Goal: Check status: Check status

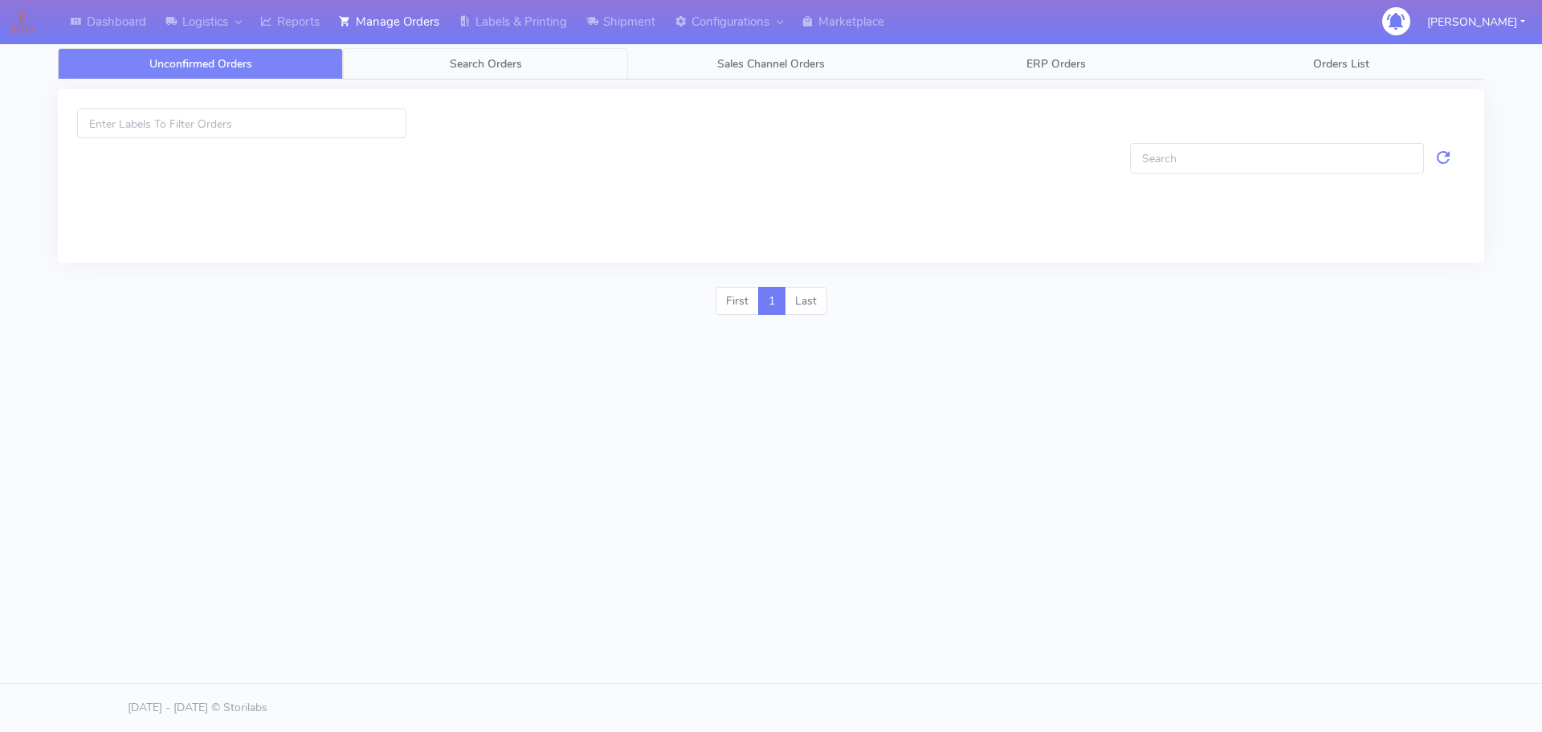
click at [472, 59] on span "Search Orders" at bounding box center [486, 63] width 72 height 15
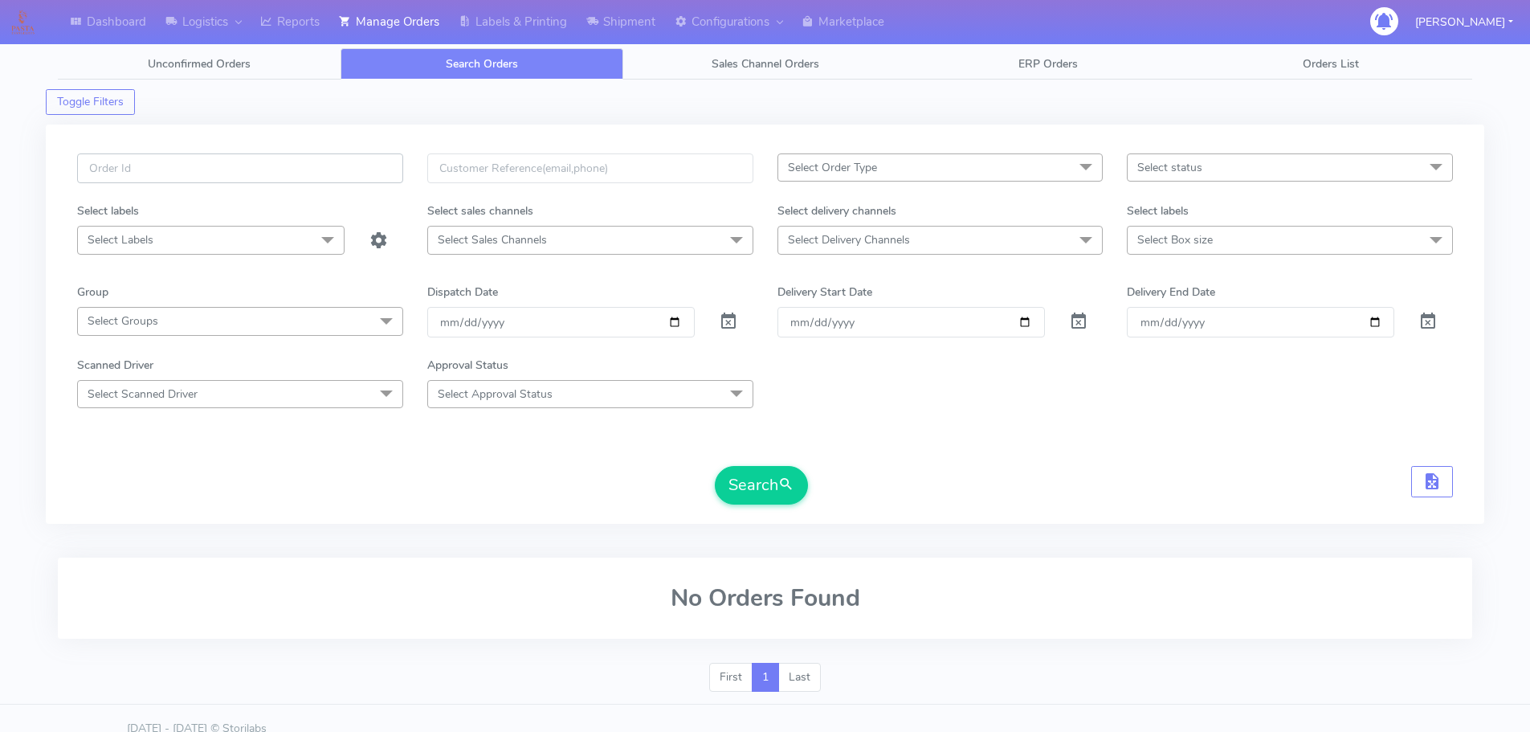
click at [354, 165] on input "text" at bounding box center [240, 168] width 326 height 30
paste input "1621348"
type input "1621348"
click at [735, 324] on span at bounding box center [728, 324] width 19 height 15
click at [766, 480] on button "Search" at bounding box center [761, 485] width 93 height 39
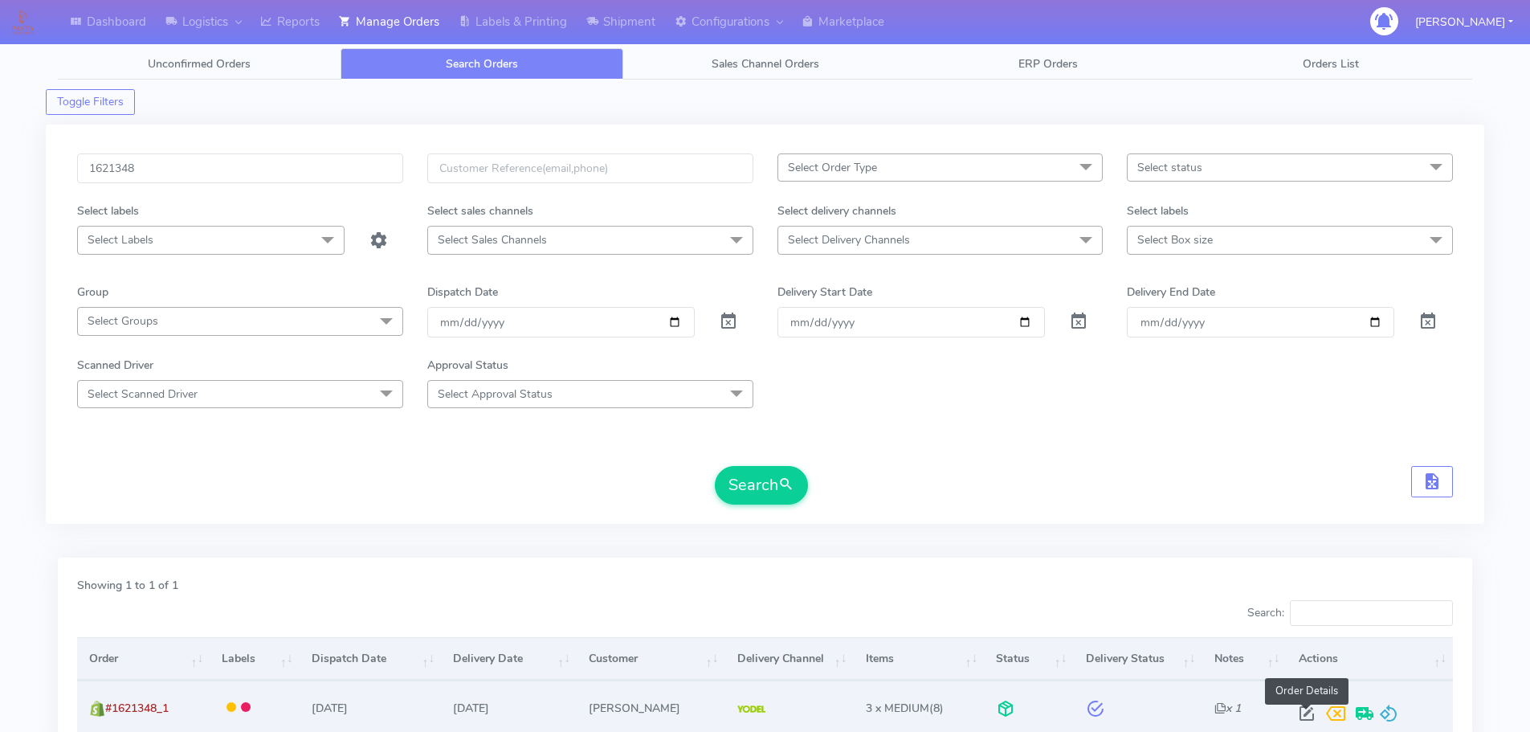
click at [1307, 709] on span at bounding box center [1307, 716] width 29 height 15
select select "5"
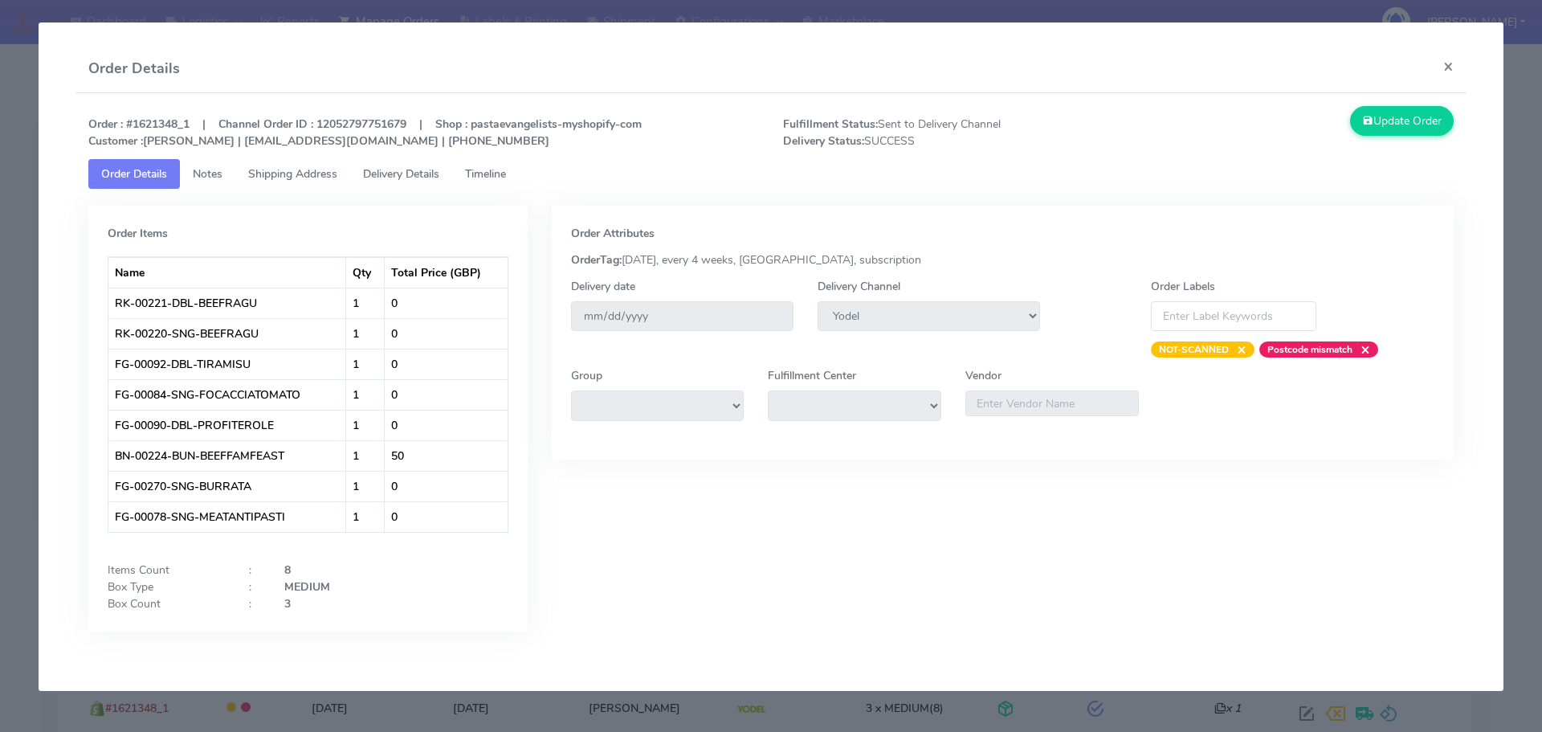
click at [477, 167] on span "Timeline" at bounding box center [485, 173] width 41 height 15
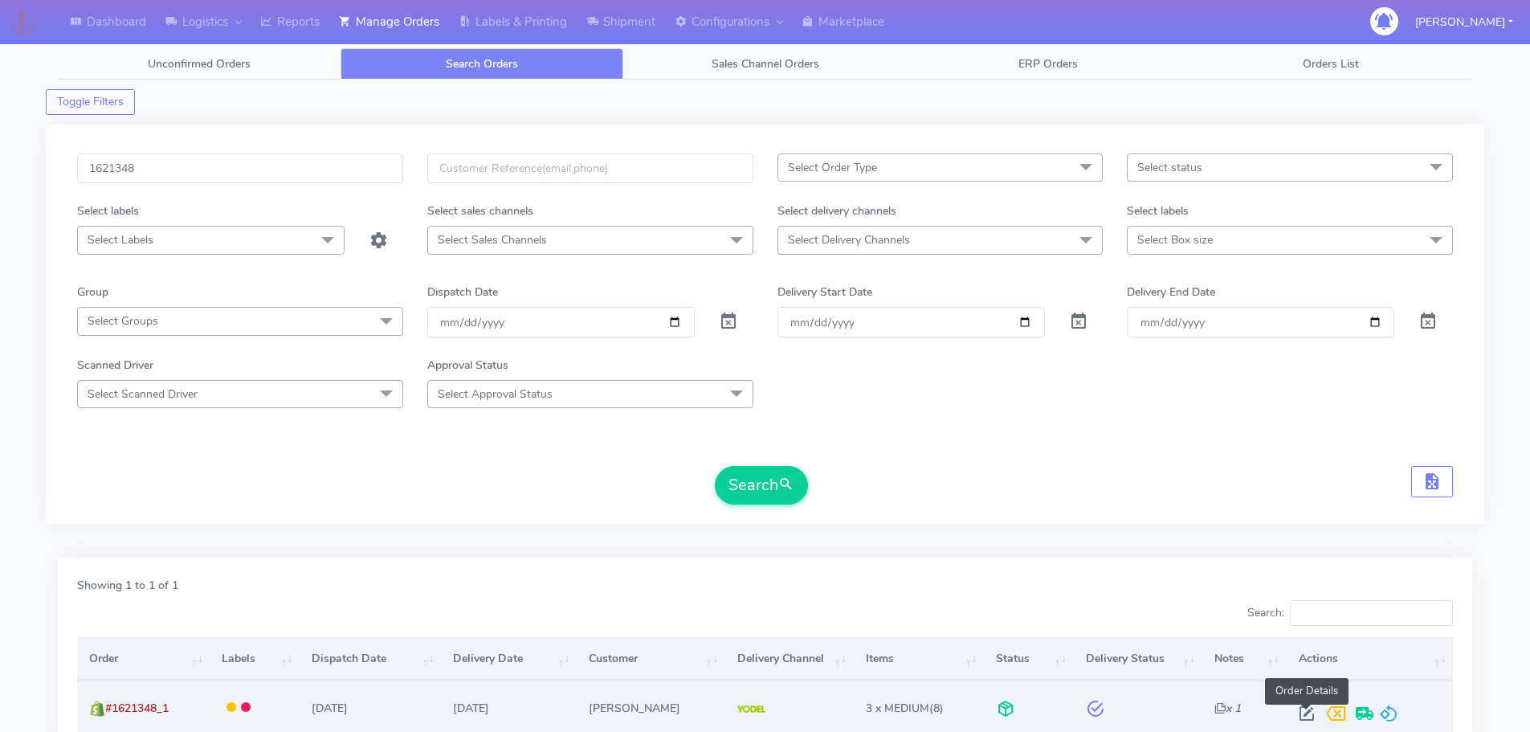
click at [1309, 709] on span at bounding box center [1307, 716] width 29 height 15
select select "5"
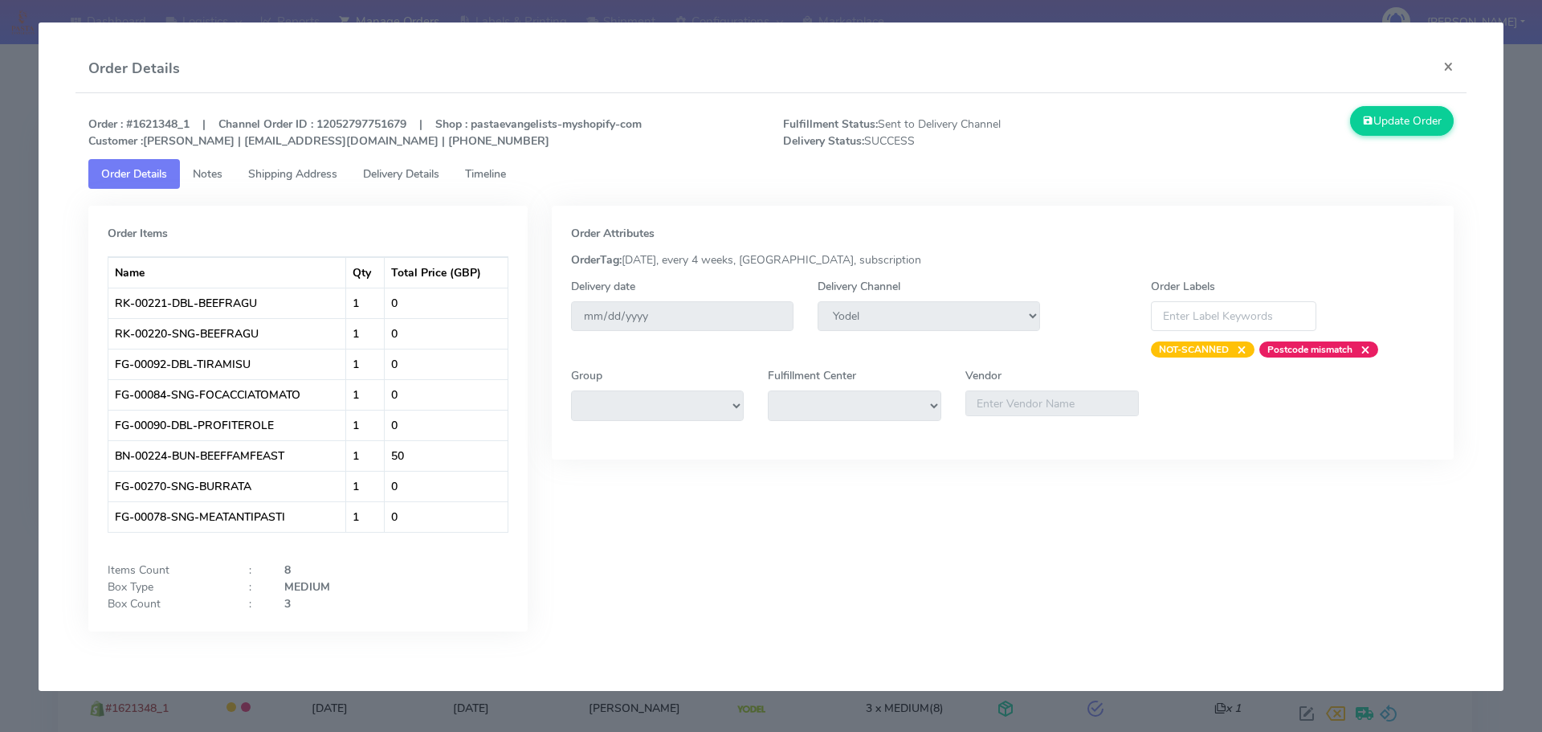
click at [306, 179] on span "Shipping Address" at bounding box center [292, 173] width 89 height 15
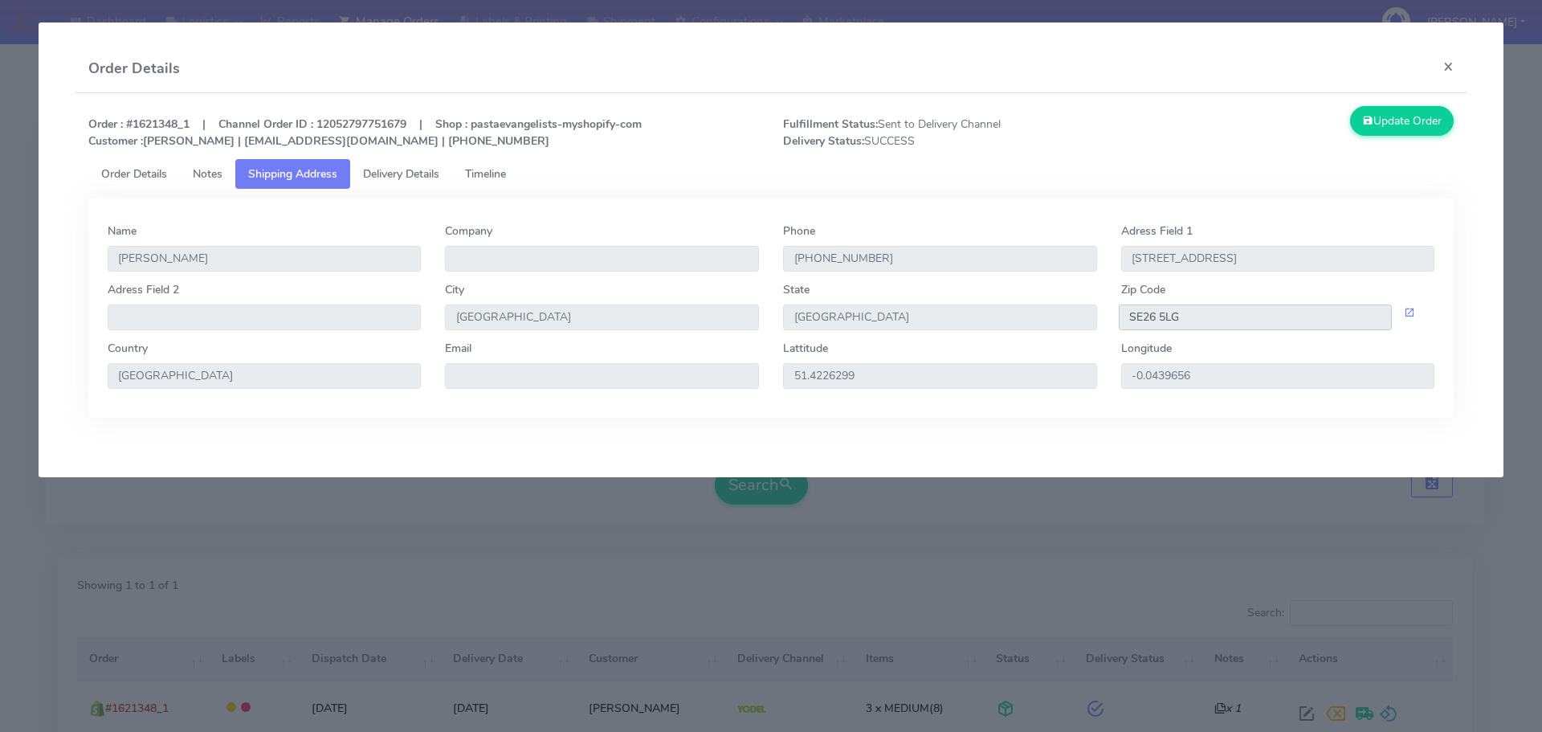
drag, startPoint x: 1182, startPoint y: 318, endPoint x: 1122, endPoint y: 325, distance: 59.8
click at [1122, 325] on input "SE26 5LG" at bounding box center [1256, 317] width 274 height 26
click at [439, 186] on link "Delivery Details" at bounding box center [401, 174] width 102 height 30
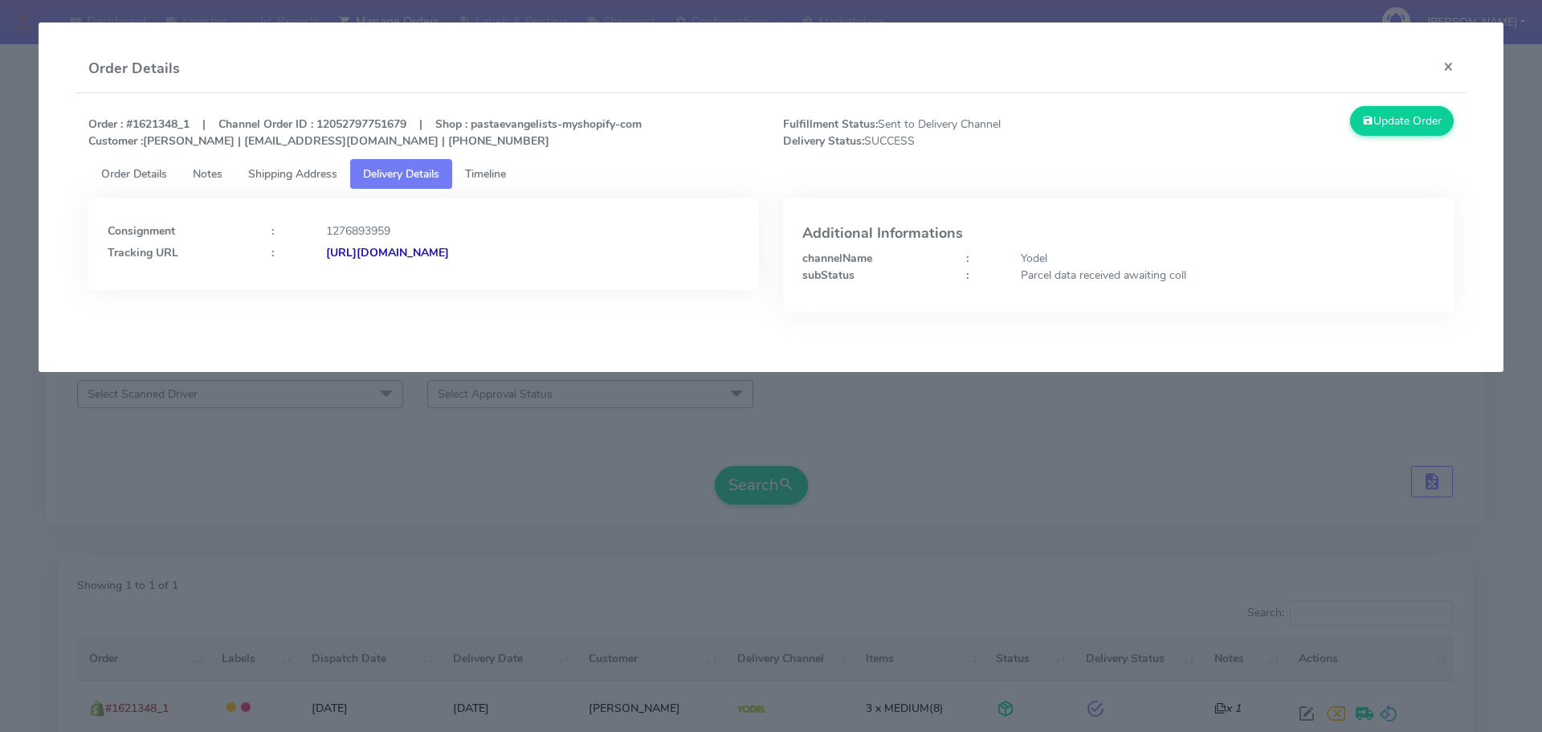
click at [449, 255] on strong "https://www.yodel.co.uk/tracking/JJD0002249960891350" at bounding box center [387, 252] width 123 height 15
click at [1456, 67] on button "×" at bounding box center [1449, 66] width 36 height 43
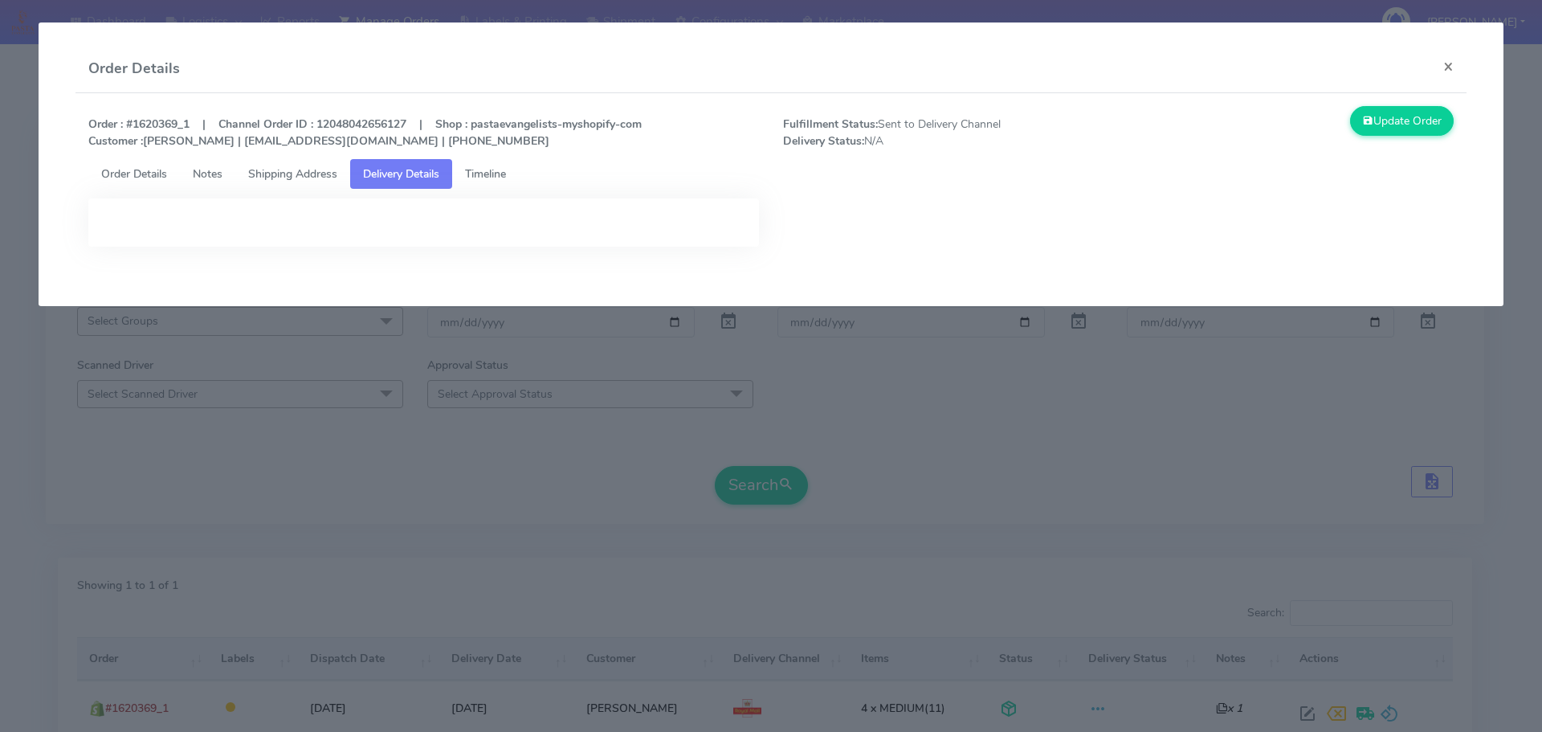
click at [1444, 65] on button "×" at bounding box center [1449, 66] width 36 height 43
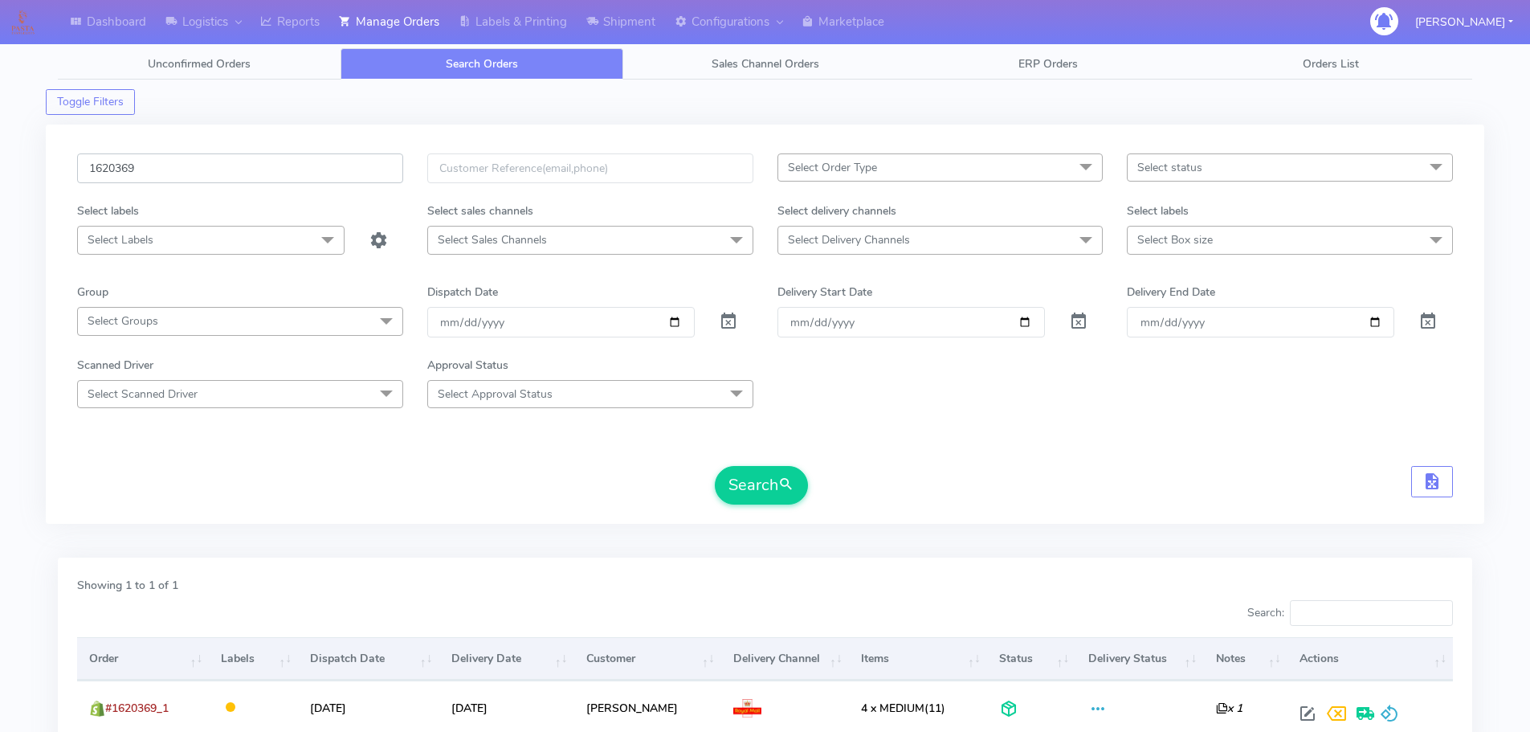
click at [259, 167] on input "1620369" at bounding box center [240, 168] width 326 height 30
click at [259, 169] on input "1620369" at bounding box center [240, 168] width 326 height 30
paste input "[PHONE_NUMBER]"
click at [132, 177] on input "[PHONE_NUMBER]" at bounding box center [240, 168] width 326 height 30
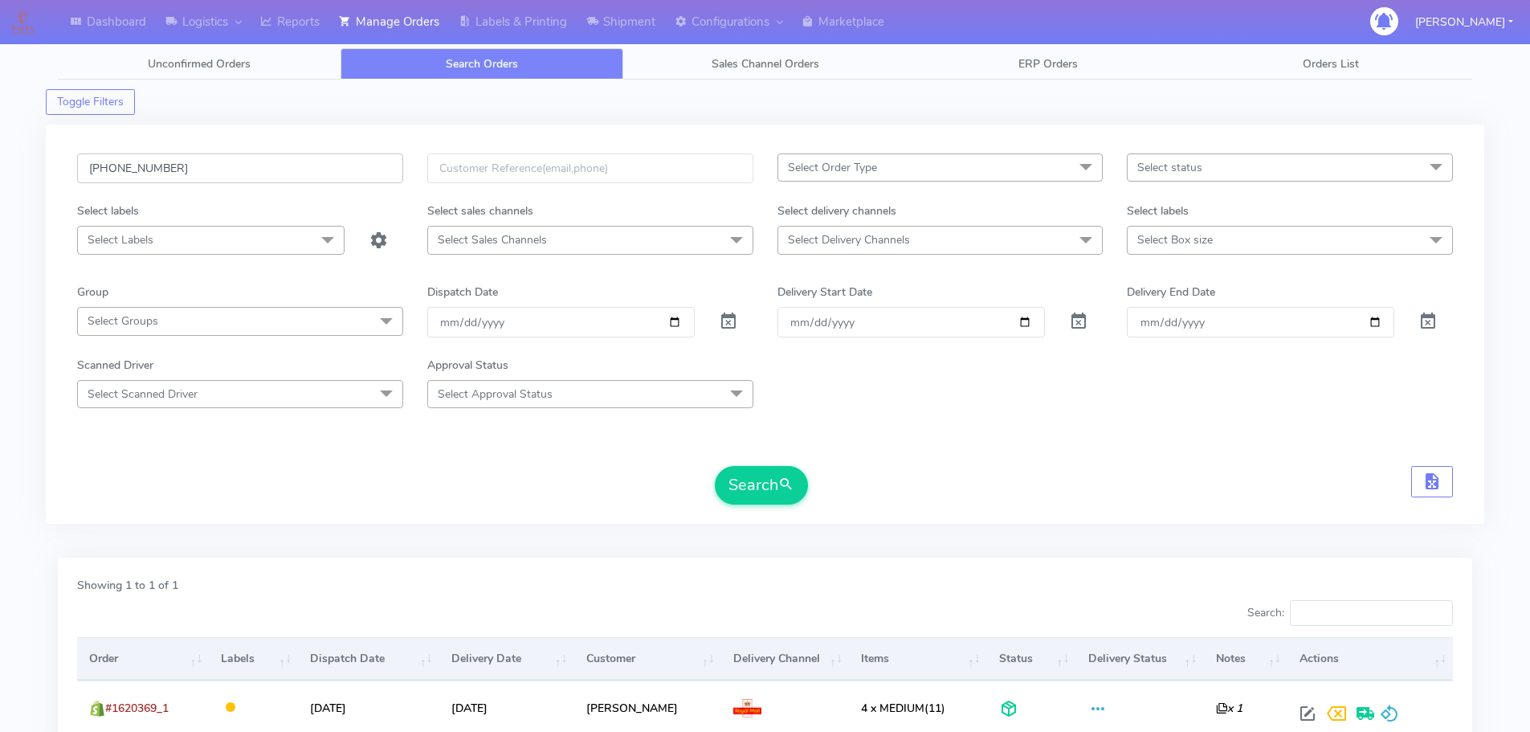
click at [132, 177] on input "[PHONE_NUMBER]" at bounding box center [240, 168] width 326 height 30
paste input "1620434"
type input "1620434"
click at [729, 319] on span at bounding box center [728, 324] width 19 height 15
click at [768, 486] on button "Search" at bounding box center [761, 485] width 93 height 39
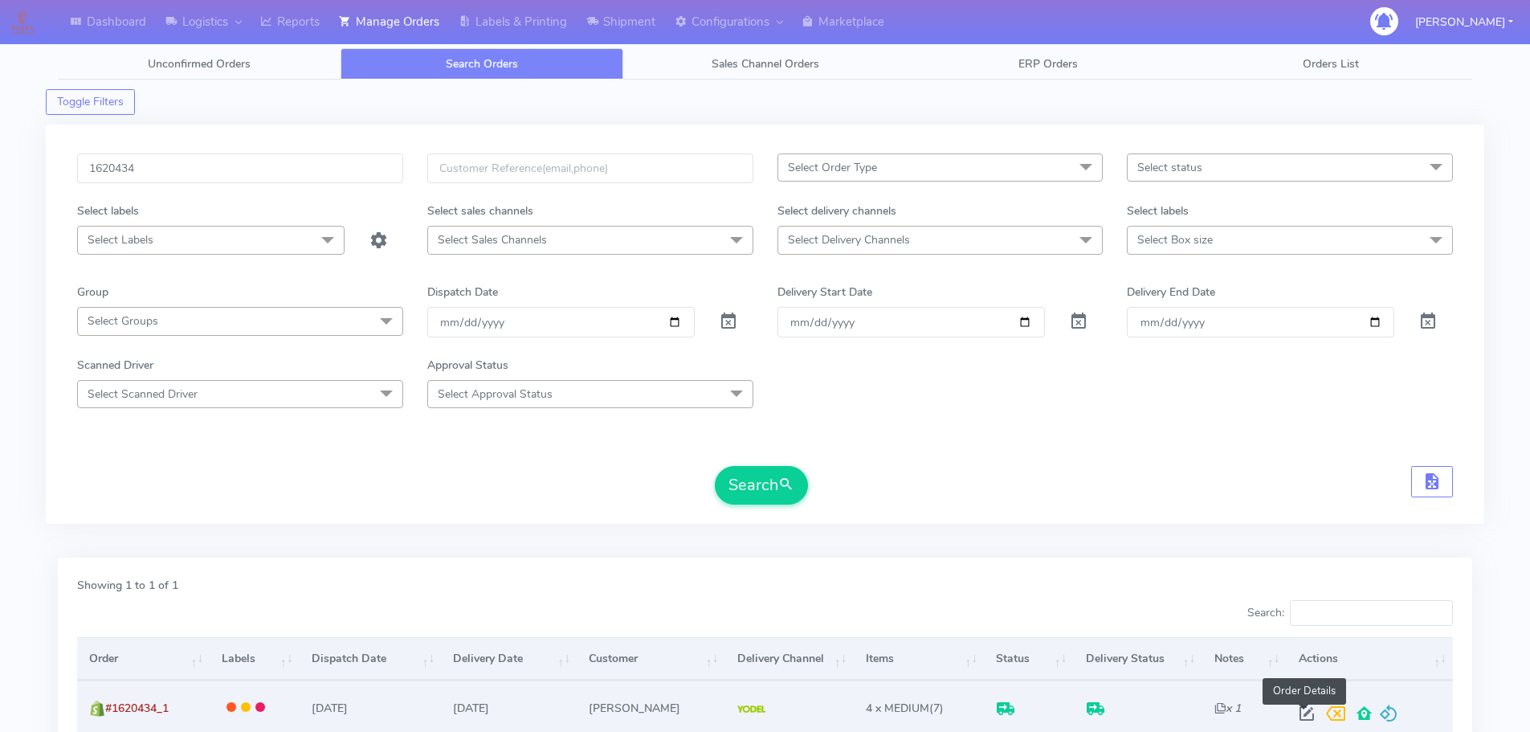
click at [1309, 709] on span at bounding box center [1307, 716] width 29 height 15
select select "5"
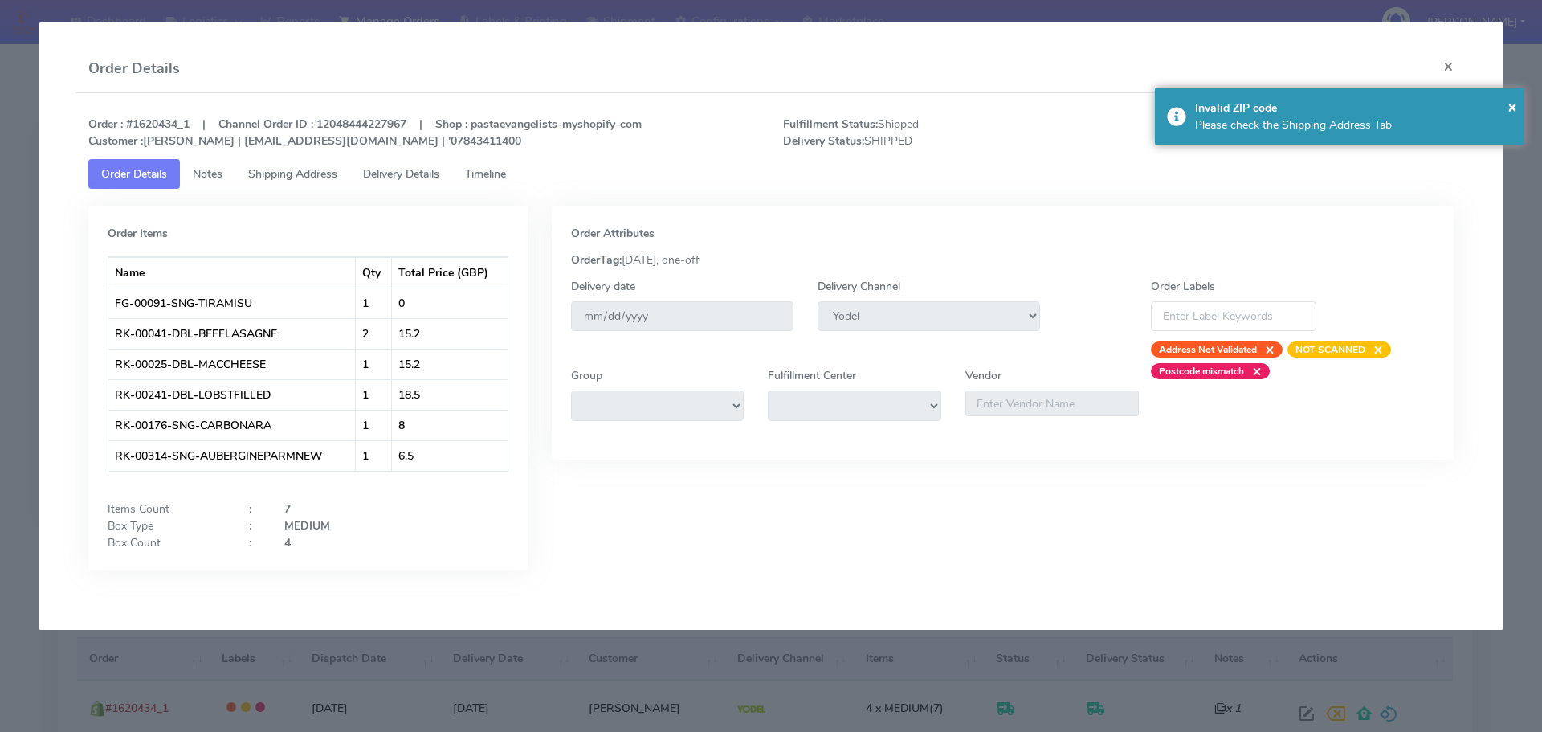
click at [506, 167] on span "Timeline" at bounding box center [485, 173] width 41 height 15
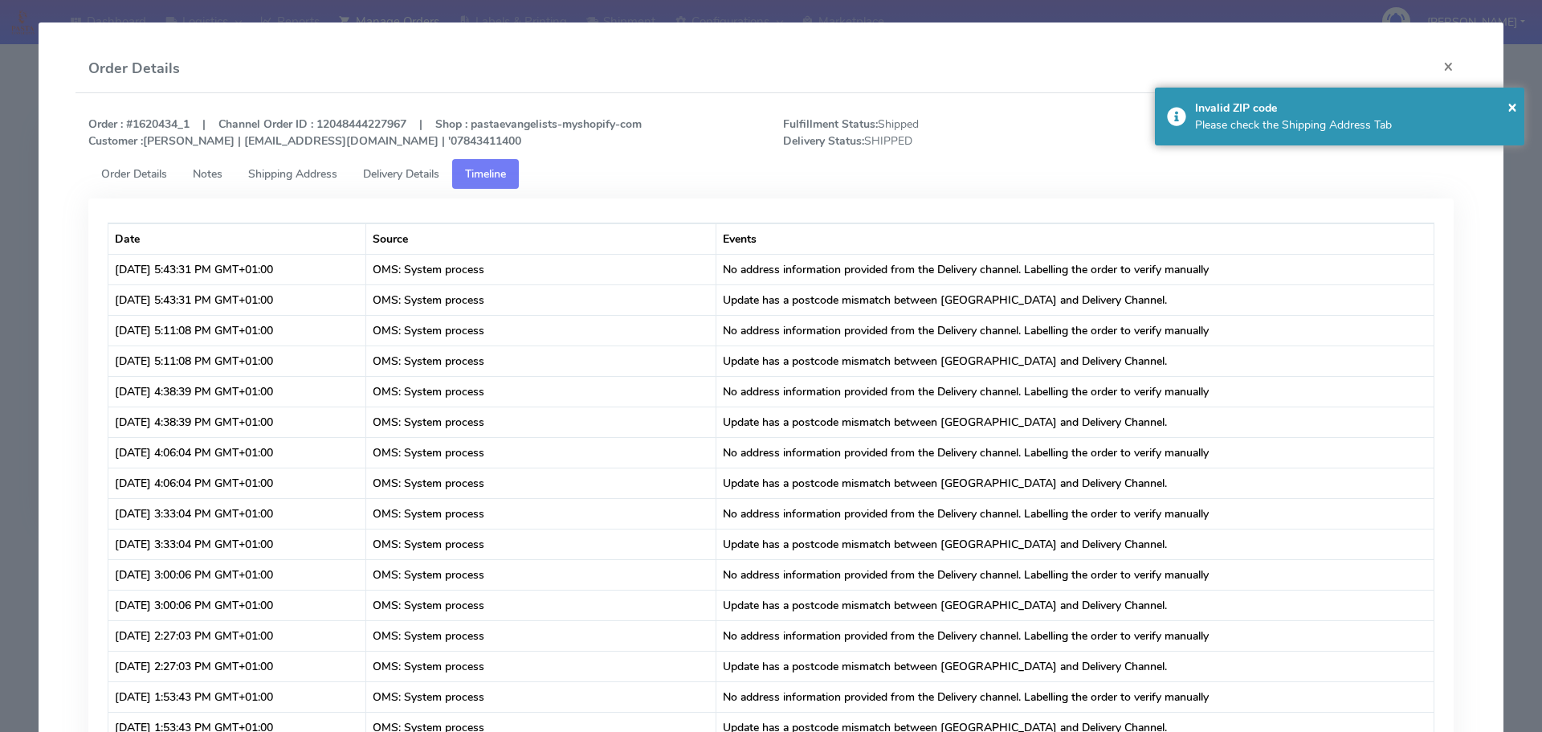
click at [439, 178] on span "Delivery Details" at bounding box center [401, 173] width 76 height 15
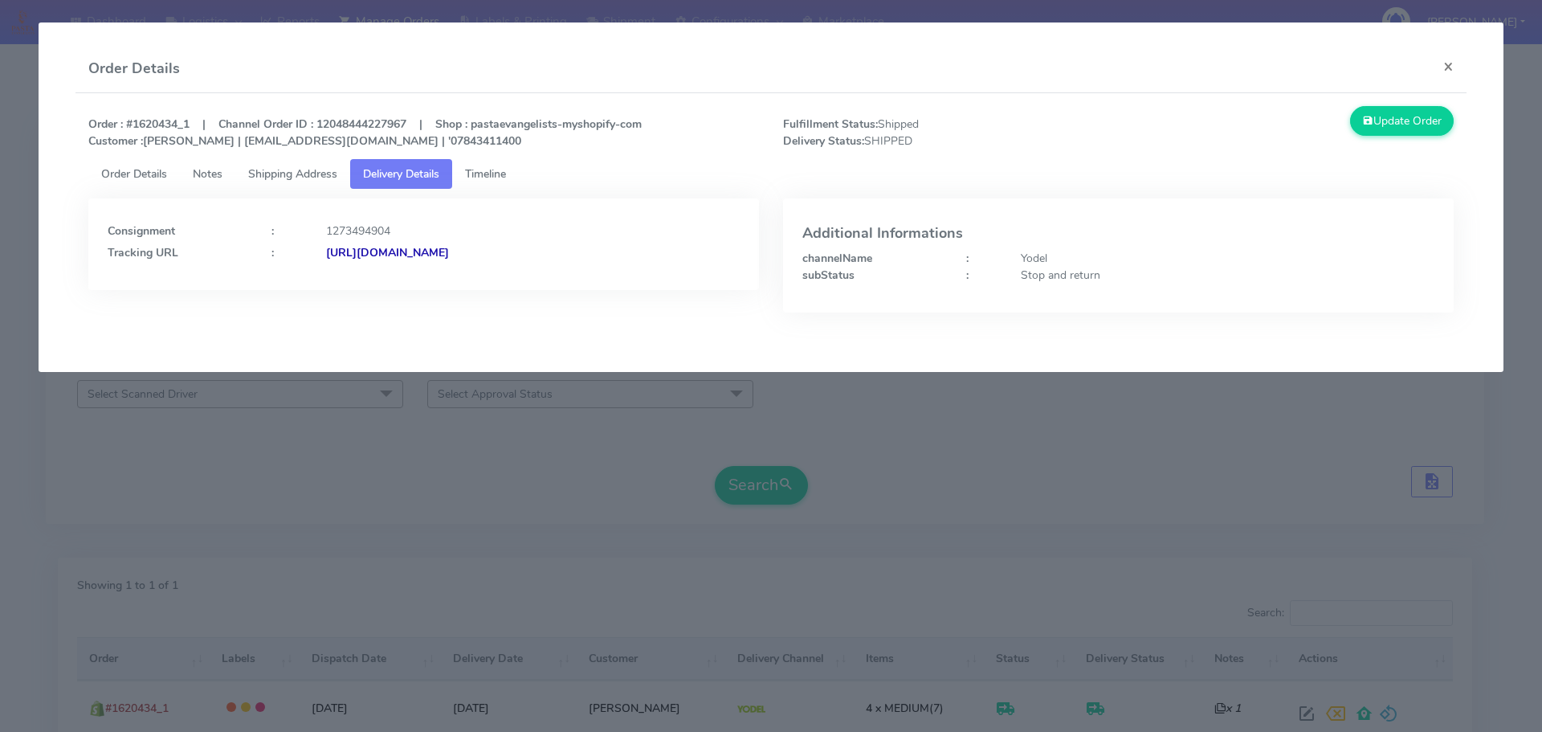
click at [321, 183] on link "Shipping Address" at bounding box center [292, 174] width 115 height 30
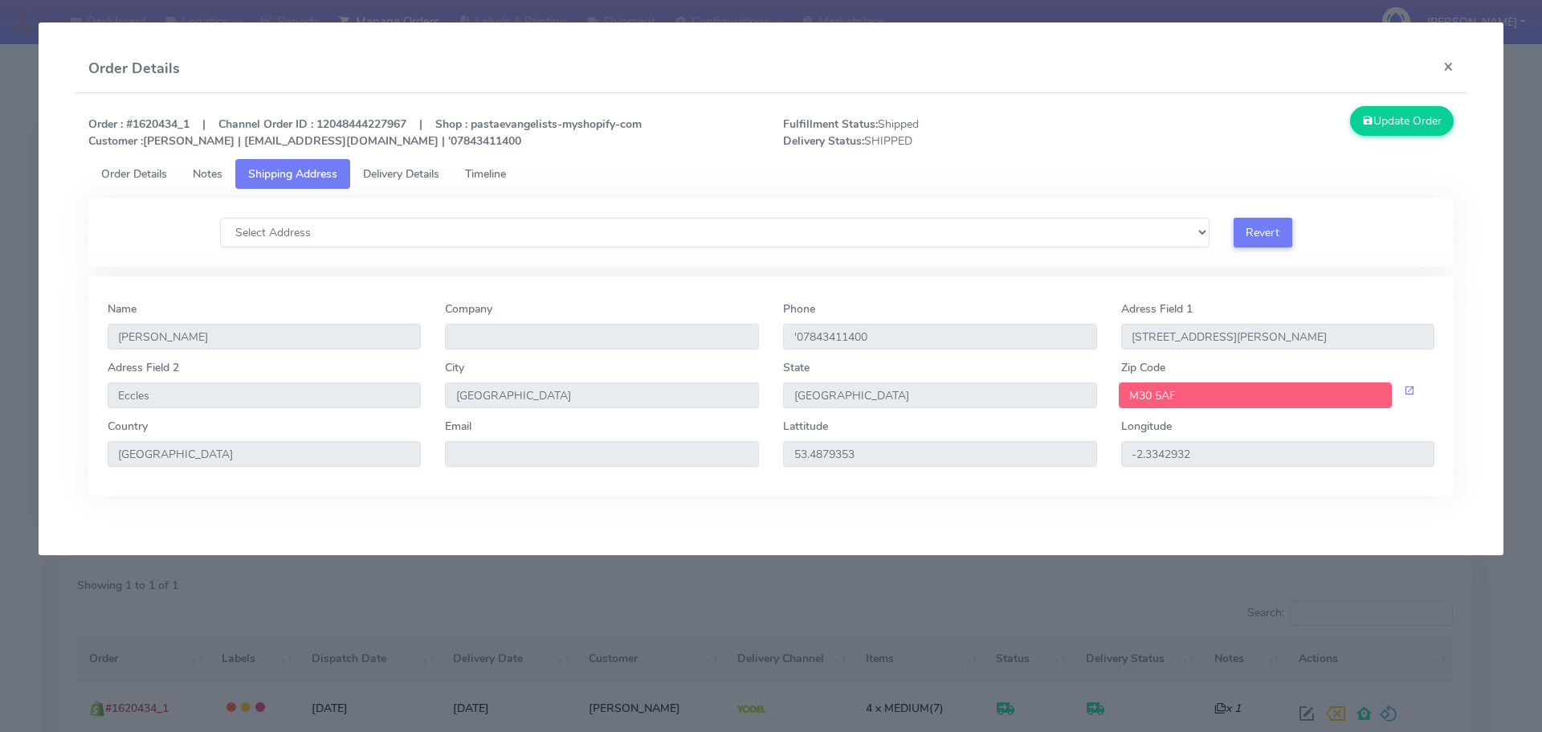
click at [397, 182] on link "Delivery Details" at bounding box center [401, 174] width 102 height 30
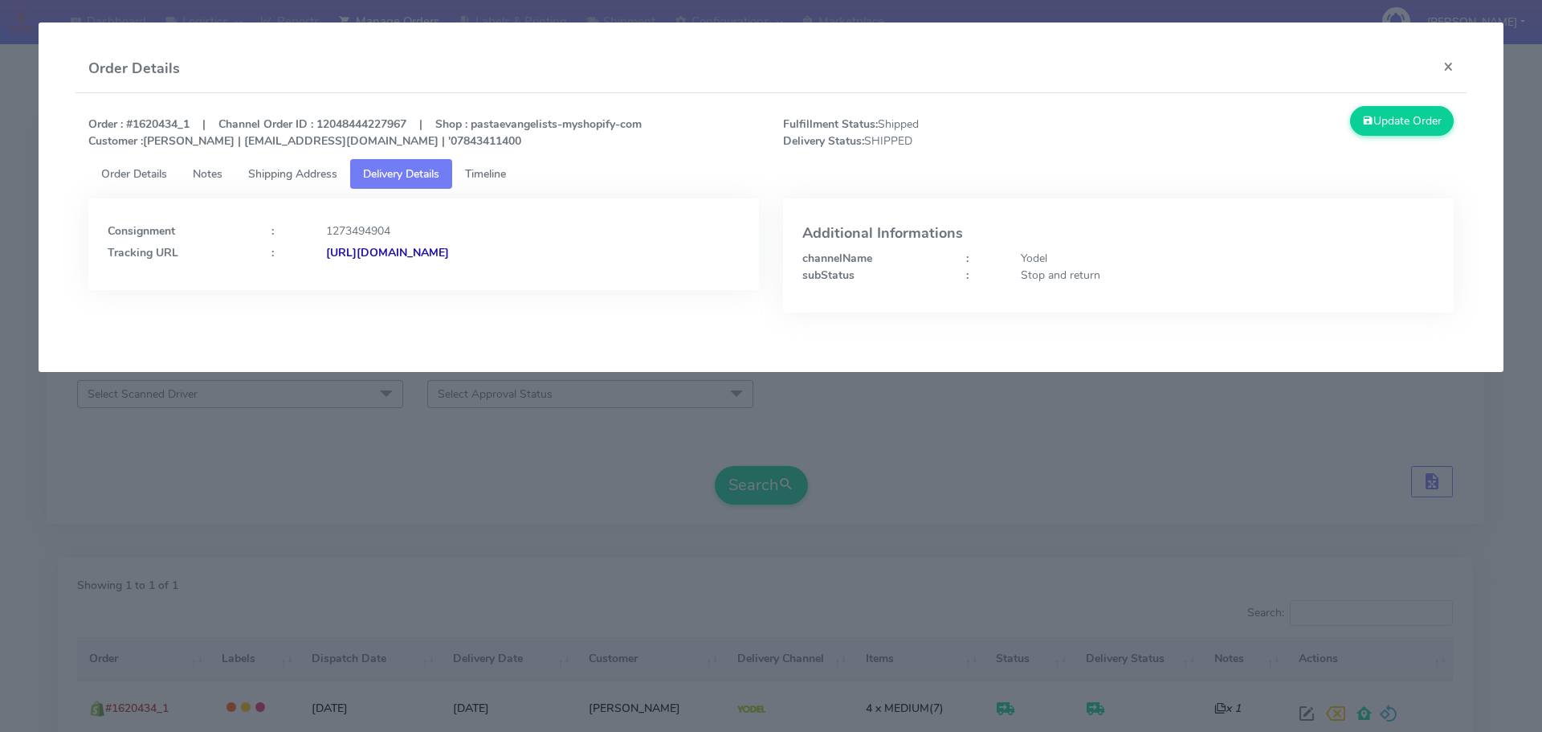
click at [321, 186] on link "Shipping Address" at bounding box center [292, 174] width 115 height 30
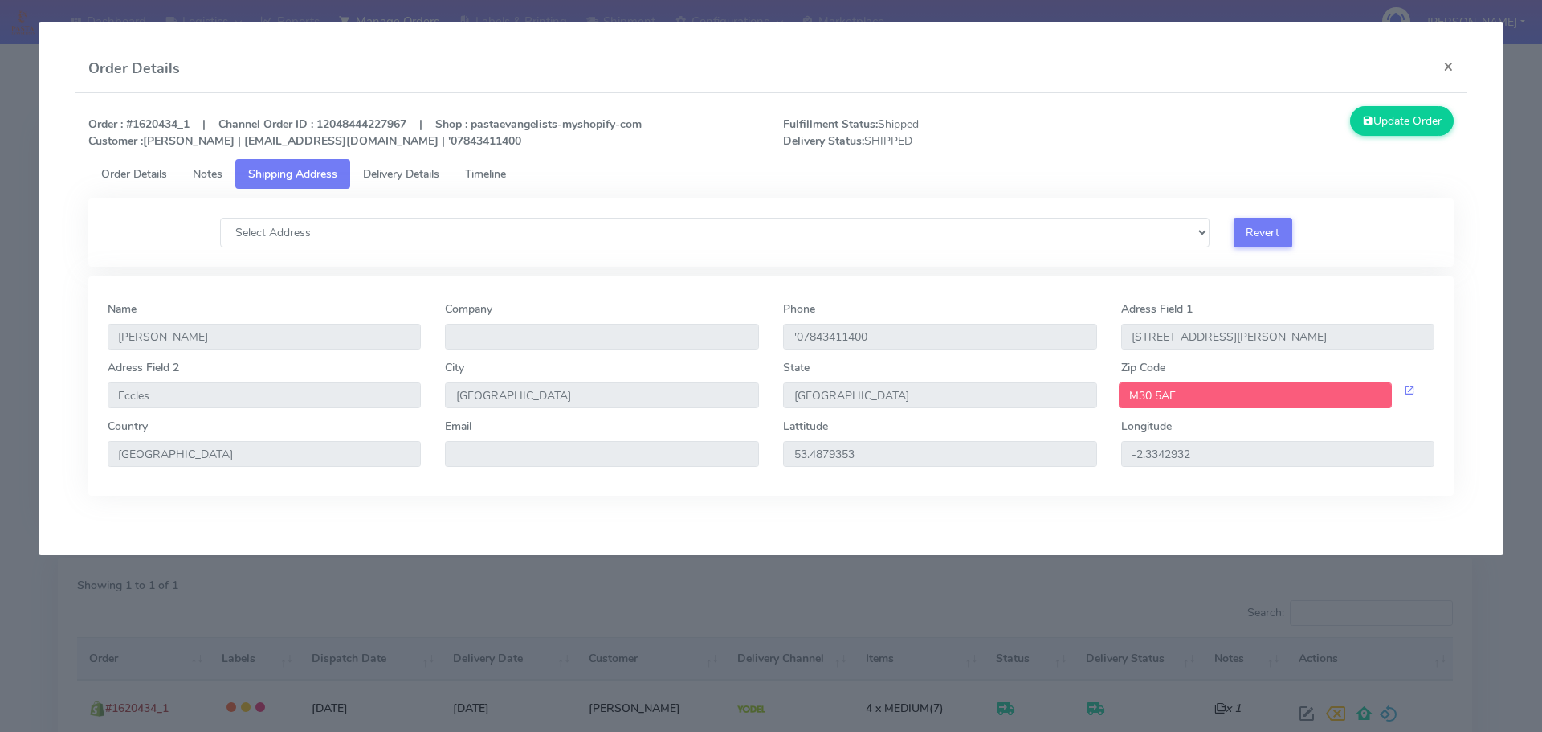
drag, startPoint x: 1202, startPoint y: 392, endPoint x: 1100, endPoint y: 403, distance: 102.6
click at [1100, 403] on div "Adress Field 2 Eccles City Manchester State [GEOGRAPHIC_DATA] Zip Code M30 5AF" at bounding box center [772, 388] width 1352 height 59
click at [414, 174] on span "Delivery Details" at bounding box center [401, 173] width 76 height 15
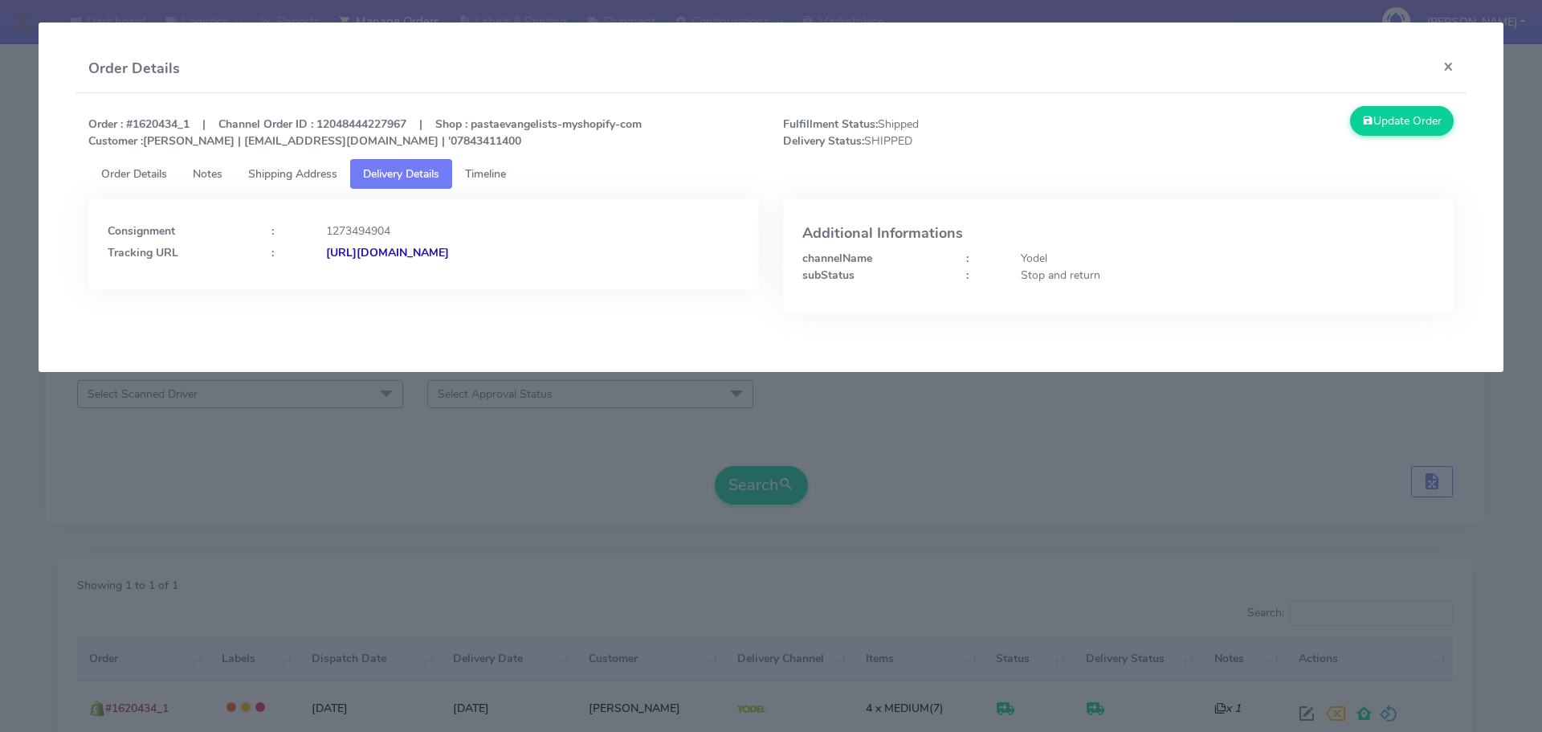
click at [449, 250] on strong "[URL][DOMAIN_NAME]" at bounding box center [387, 252] width 123 height 15
click at [1443, 60] on button "×" at bounding box center [1449, 66] width 36 height 43
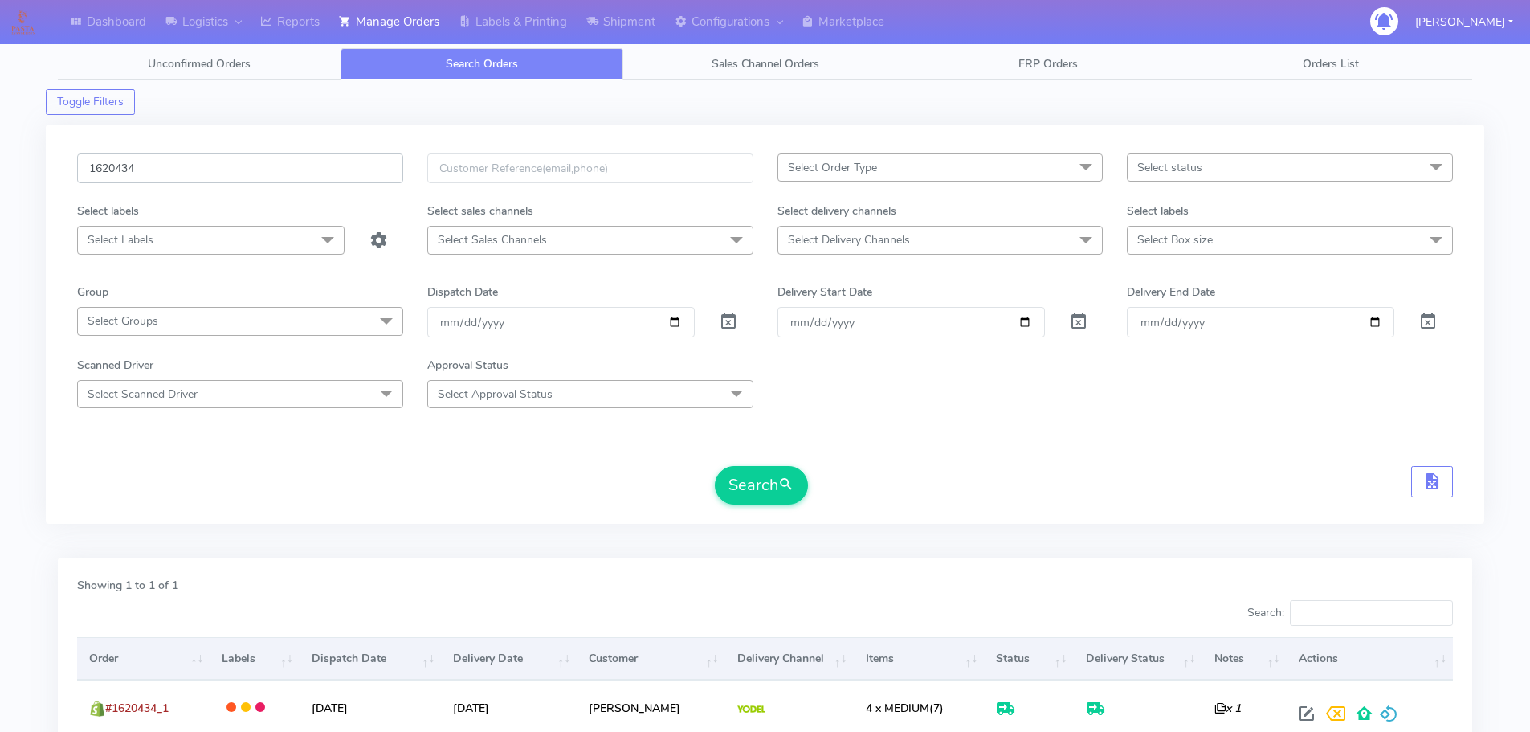
click at [252, 166] on input "1620434" at bounding box center [240, 168] width 326 height 30
click at [725, 318] on span at bounding box center [728, 324] width 19 height 15
click at [743, 484] on button "Search" at bounding box center [761, 485] width 93 height 39
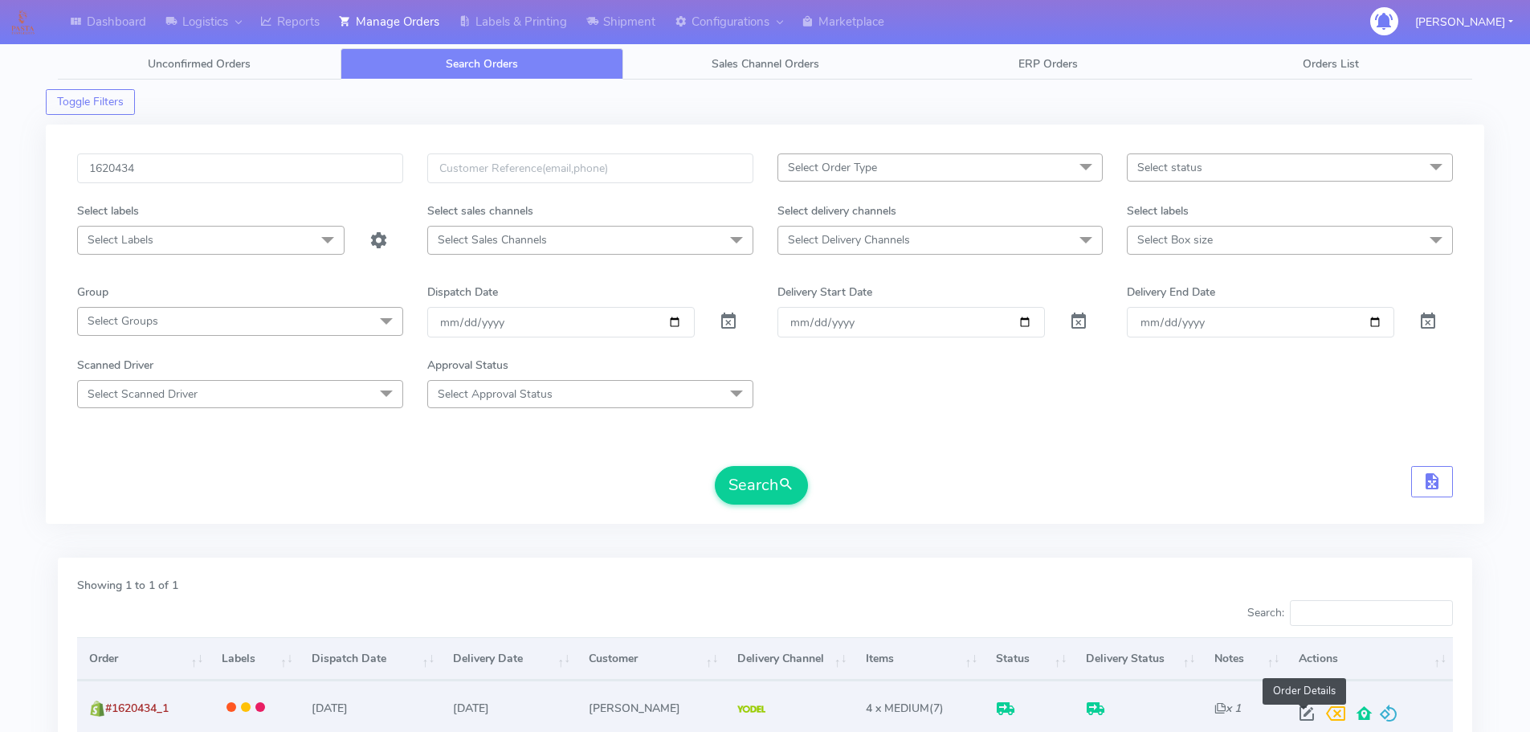
click at [1305, 720] on span at bounding box center [1307, 716] width 29 height 15
select select "5"
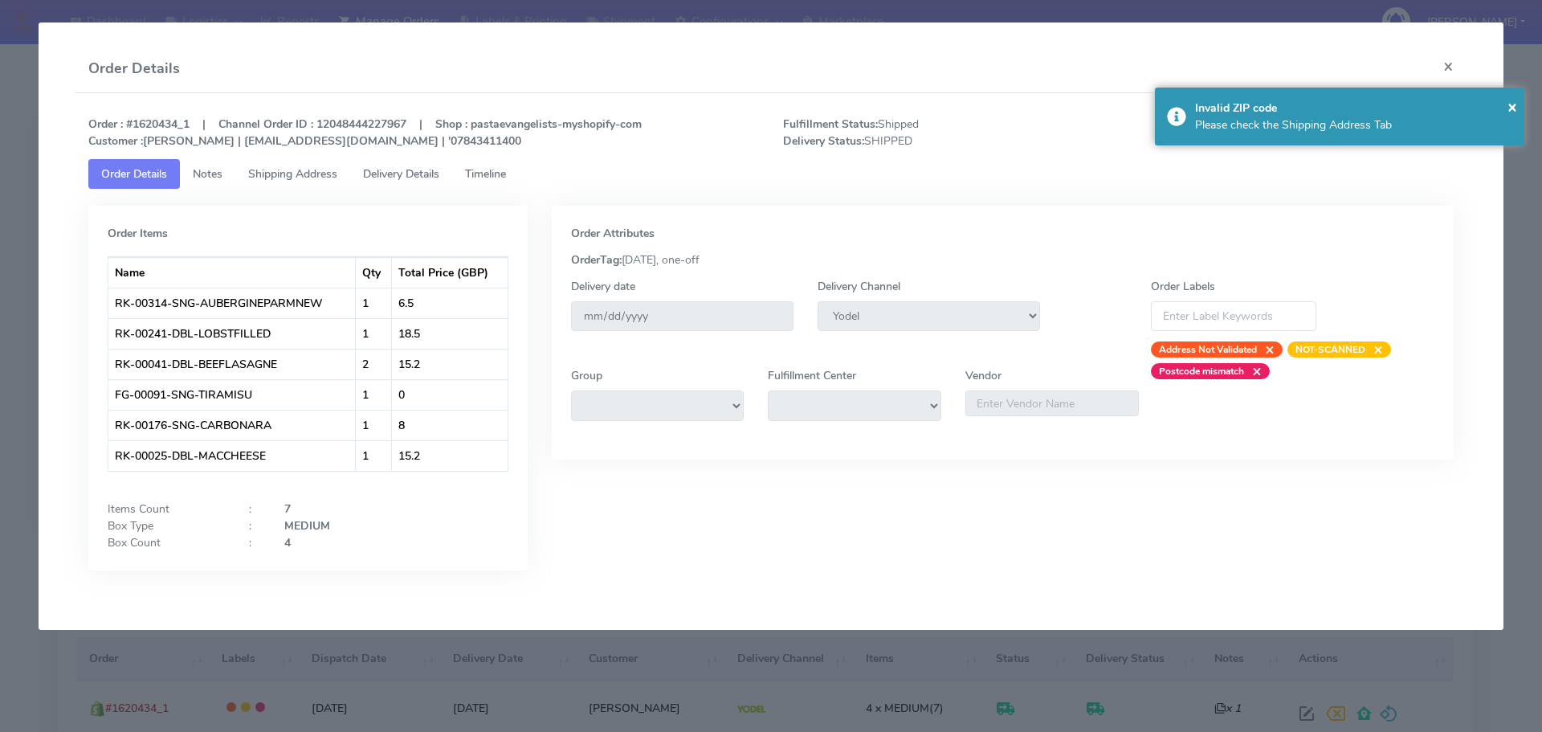
click at [344, 182] on link "Shipping Address" at bounding box center [292, 174] width 115 height 30
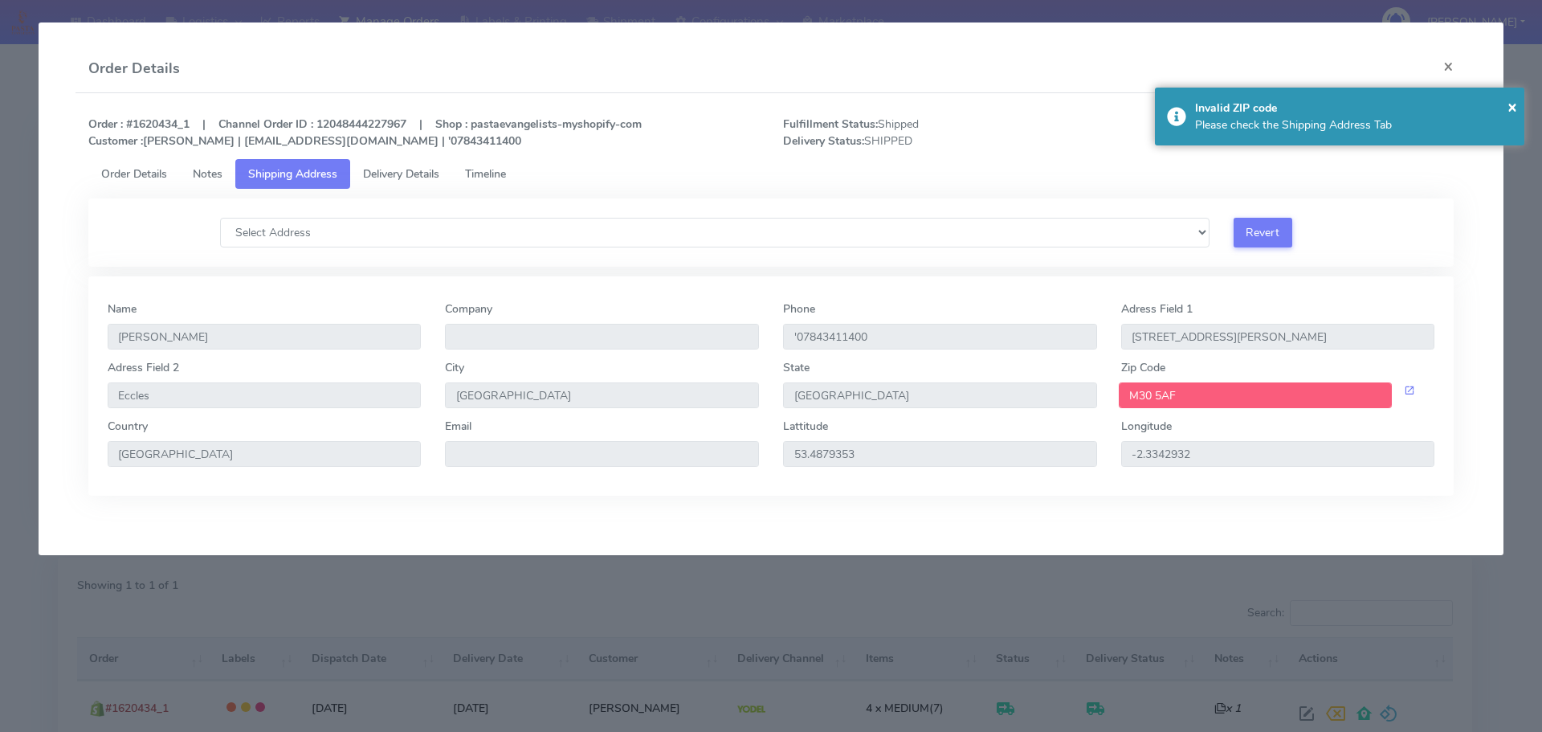
drag, startPoint x: 1198, startPoint y: 396, endPoint x: 1109, endPoint y: 394, distance: 89.2
click at [1109, 394] on div "M30 5AF" at bounding box center [1278, 395] width 338 height 26
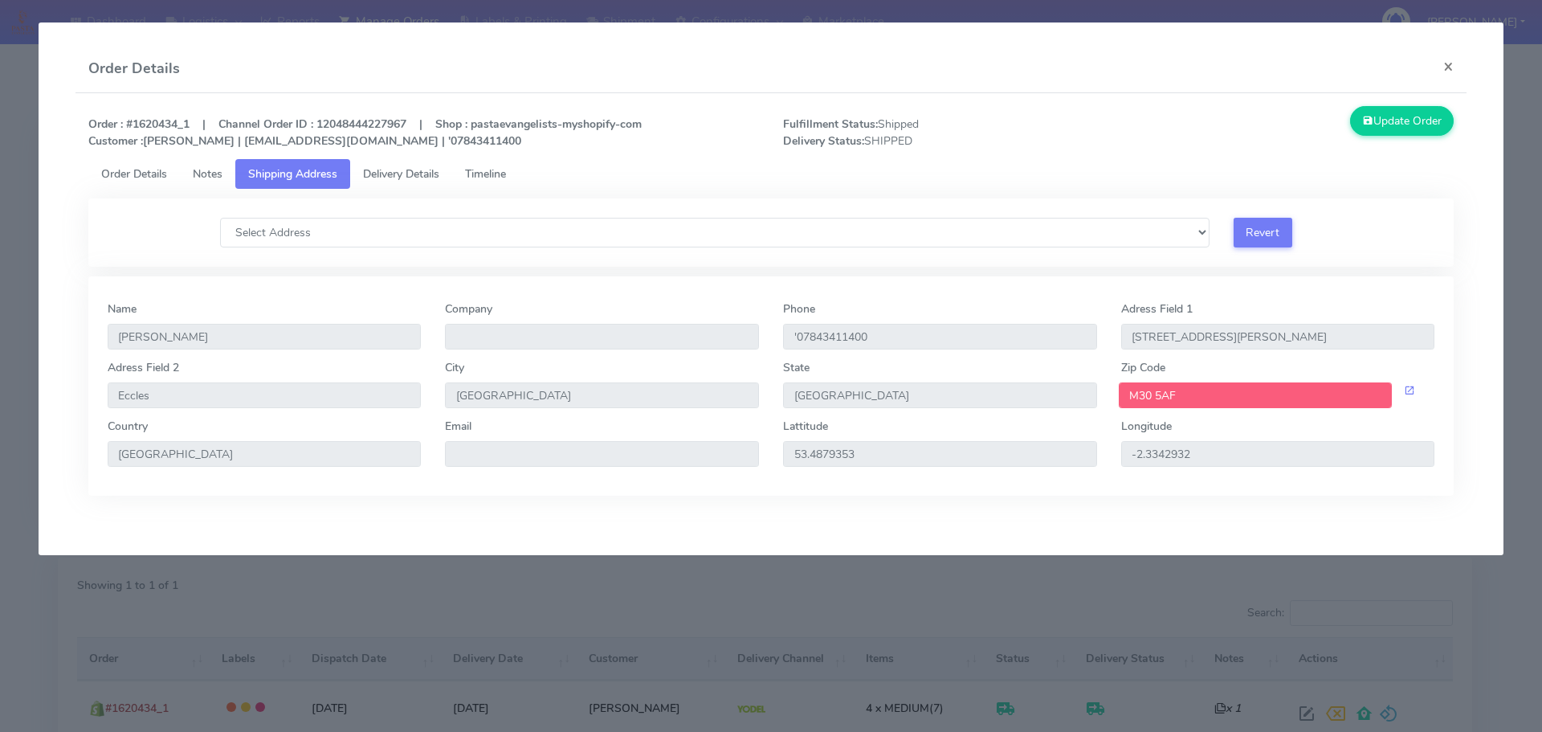
click at [417, 172] on span "Delivery Details" at bounding box center [401, 173] width 76 height 15
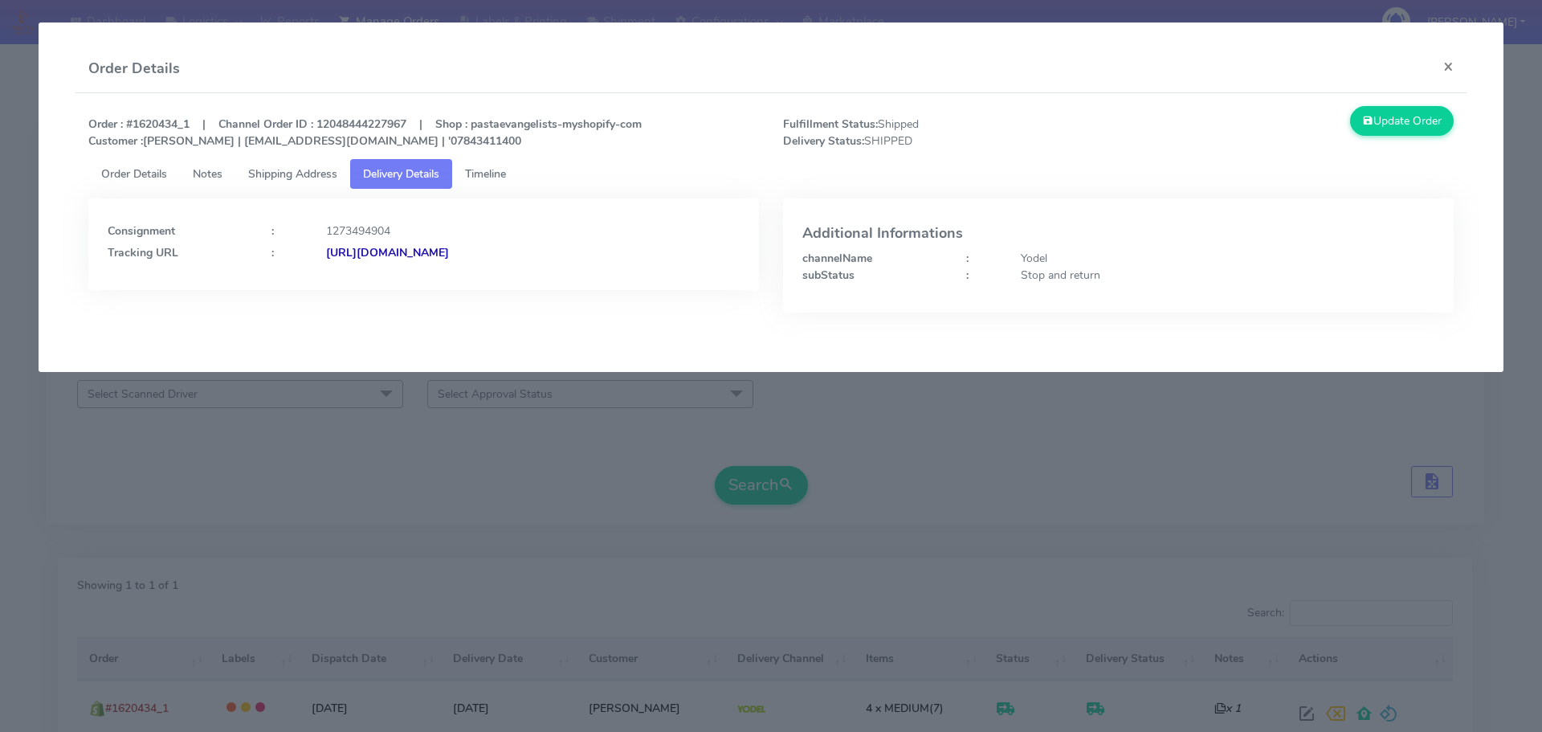
click at [449, 251] on strong "[URL][DOMAIN_NAME]" at bounding box center [387, 252] width 123 height 15
click at [1459, 63] on button "×" at bounding box center [1449, 66] width 36 height 43
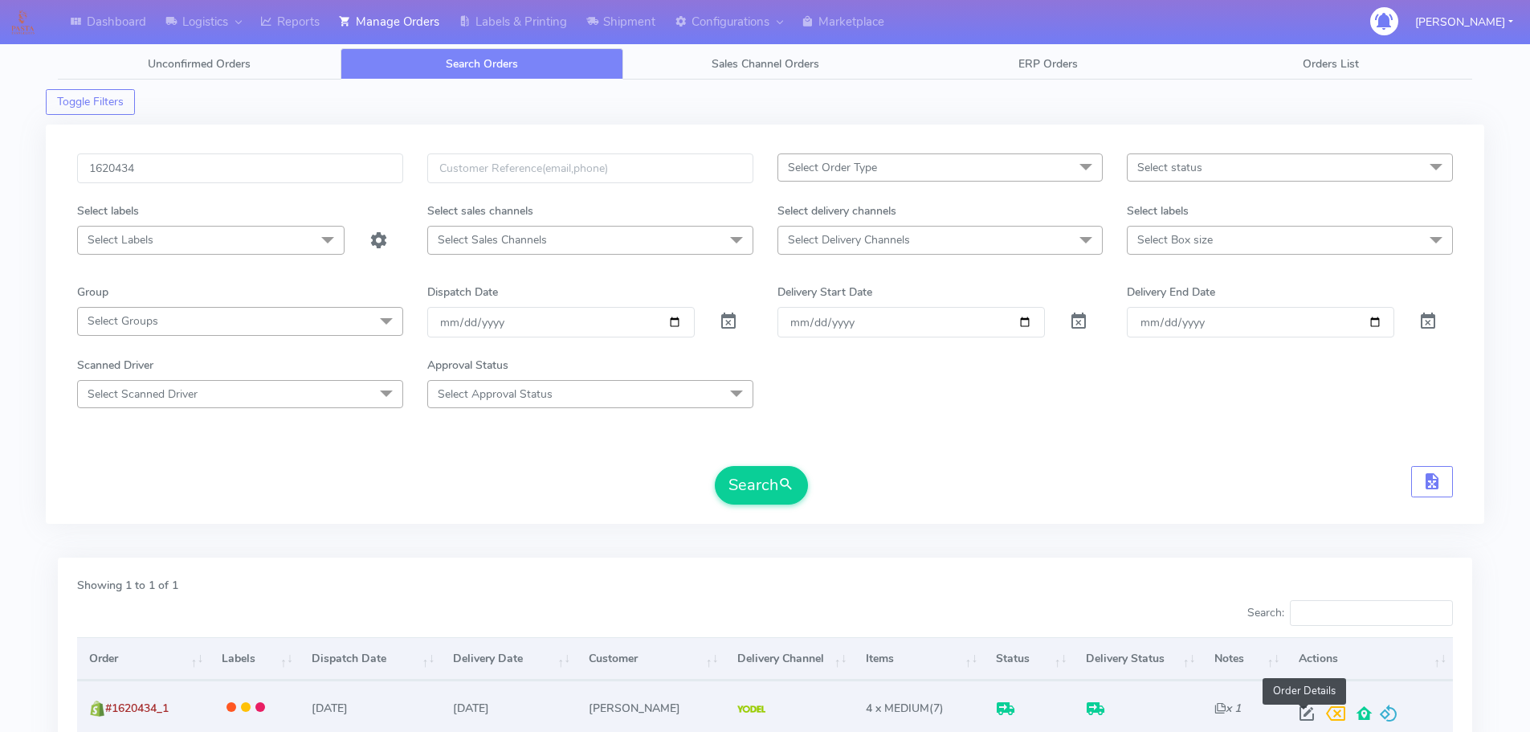
click at [1307, 709] on span at bounding box center [1307, 716] width 29 height 15
select select "5"
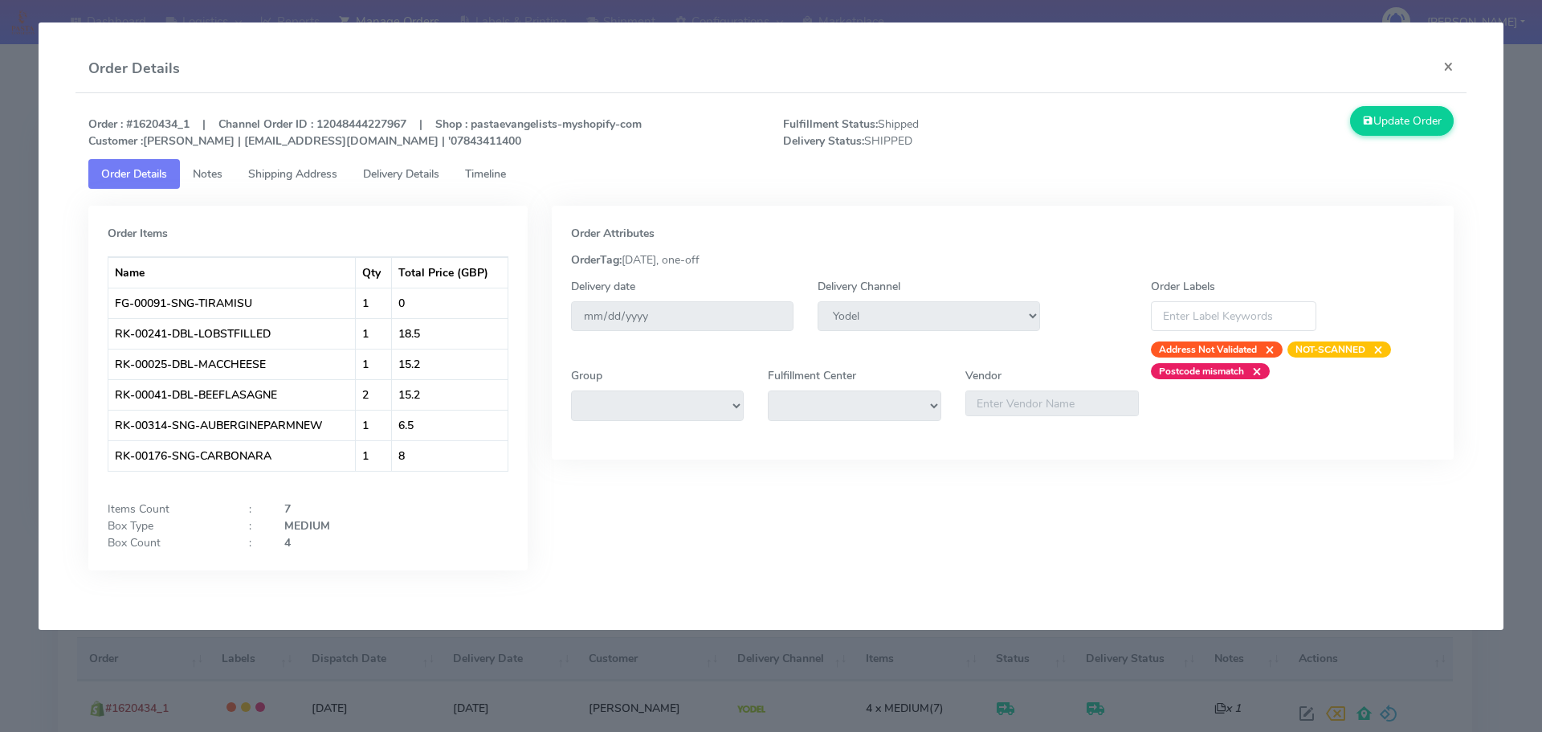
click at [506, 178] on span "Timeline" at bounding box center [485, 173] width 41 height 15
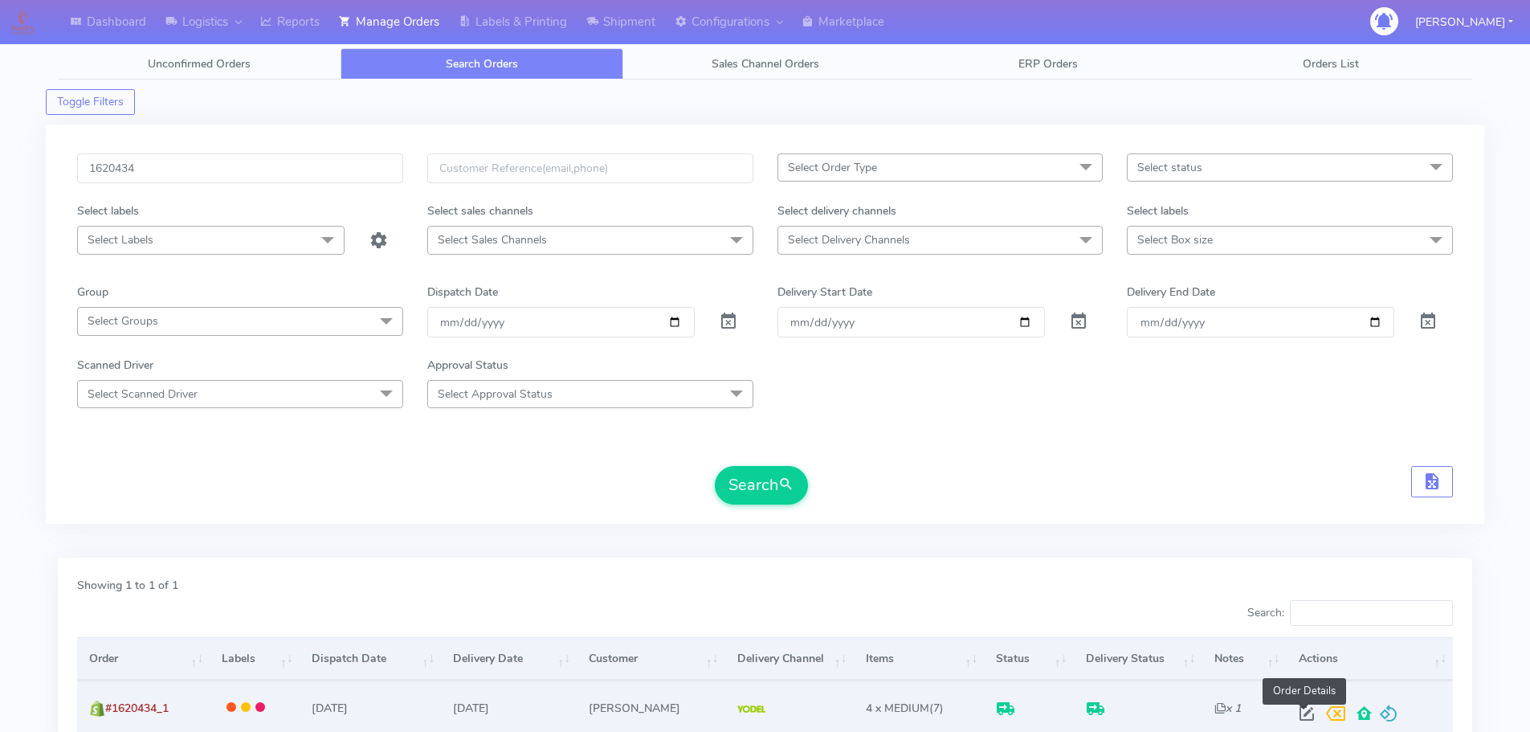
click at [1299, 720] on span at bounding box center [1307, 716] width 29 height 15
select select "5"
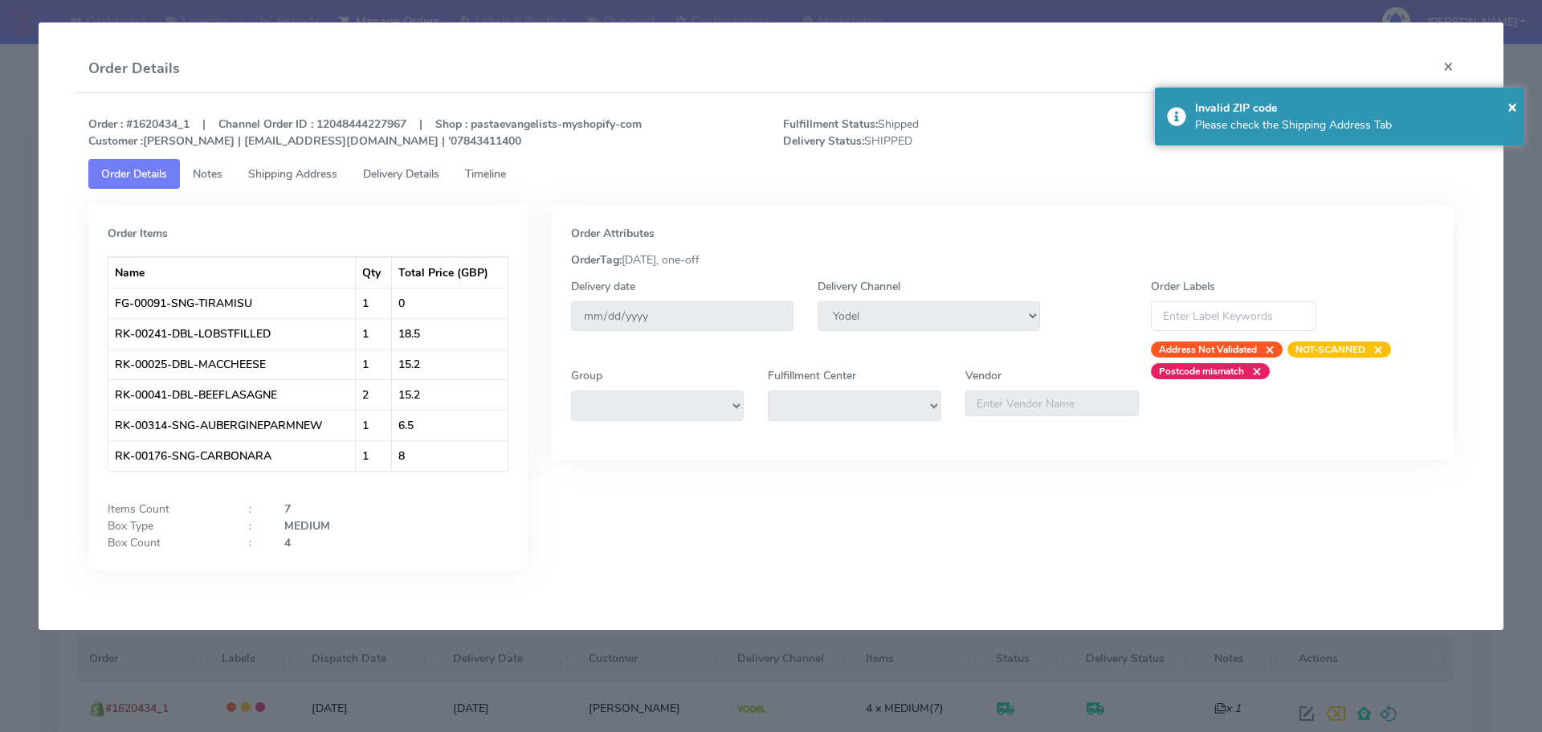
click at [312, 177] on span "Shipping Address" at bounding box center [292, 173] width 89 height 15
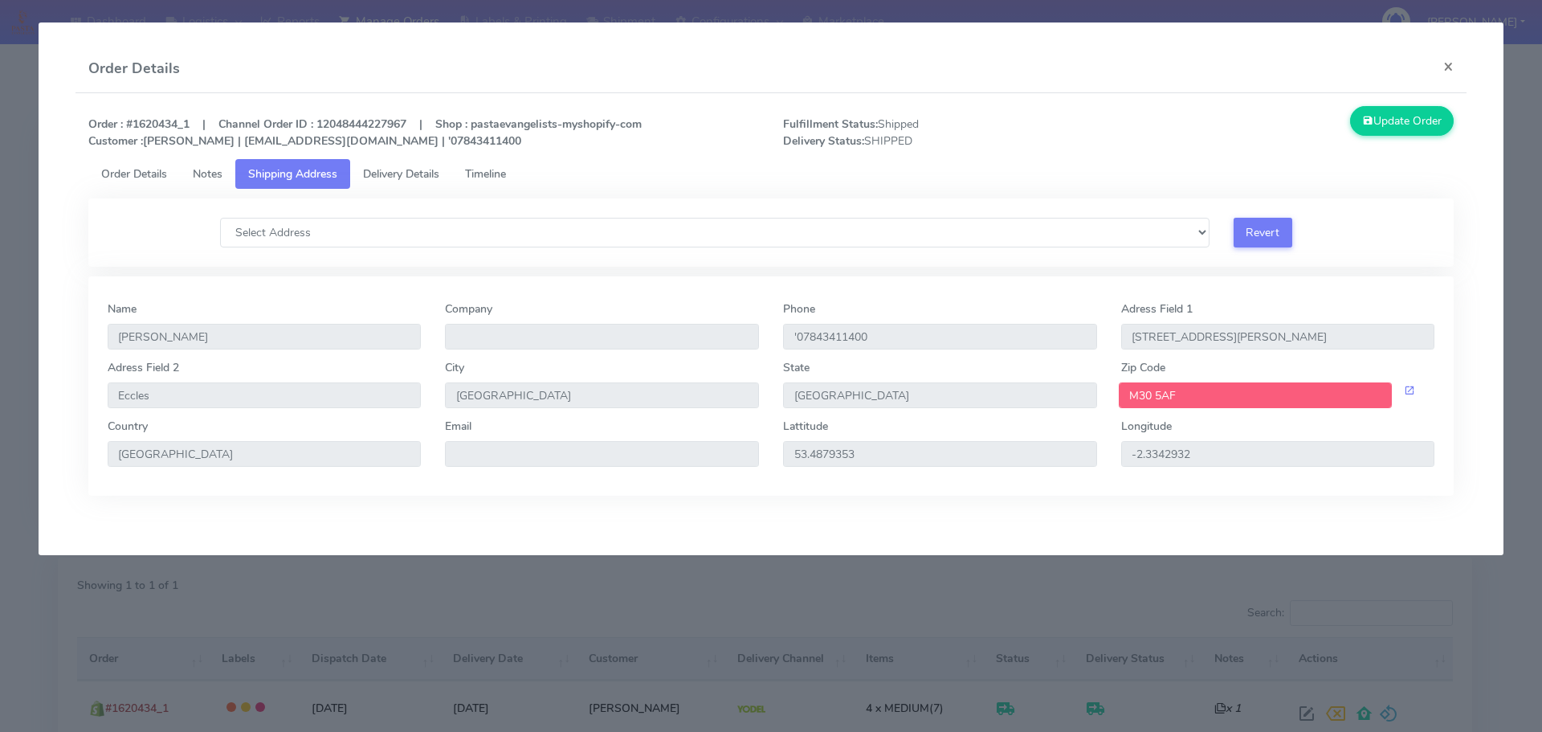
drag, startPoint x: 1181, startPoint y: 393, endPoint x: 1115, endPoint y: 400, distance: 66.3
click at [1115, 400] on div "M30 5AF" at bounding box center [1278, 395] width 338 height 26
click at [1452, 64] on button "×" at bounding box center [1449, 66] width 36 height 43
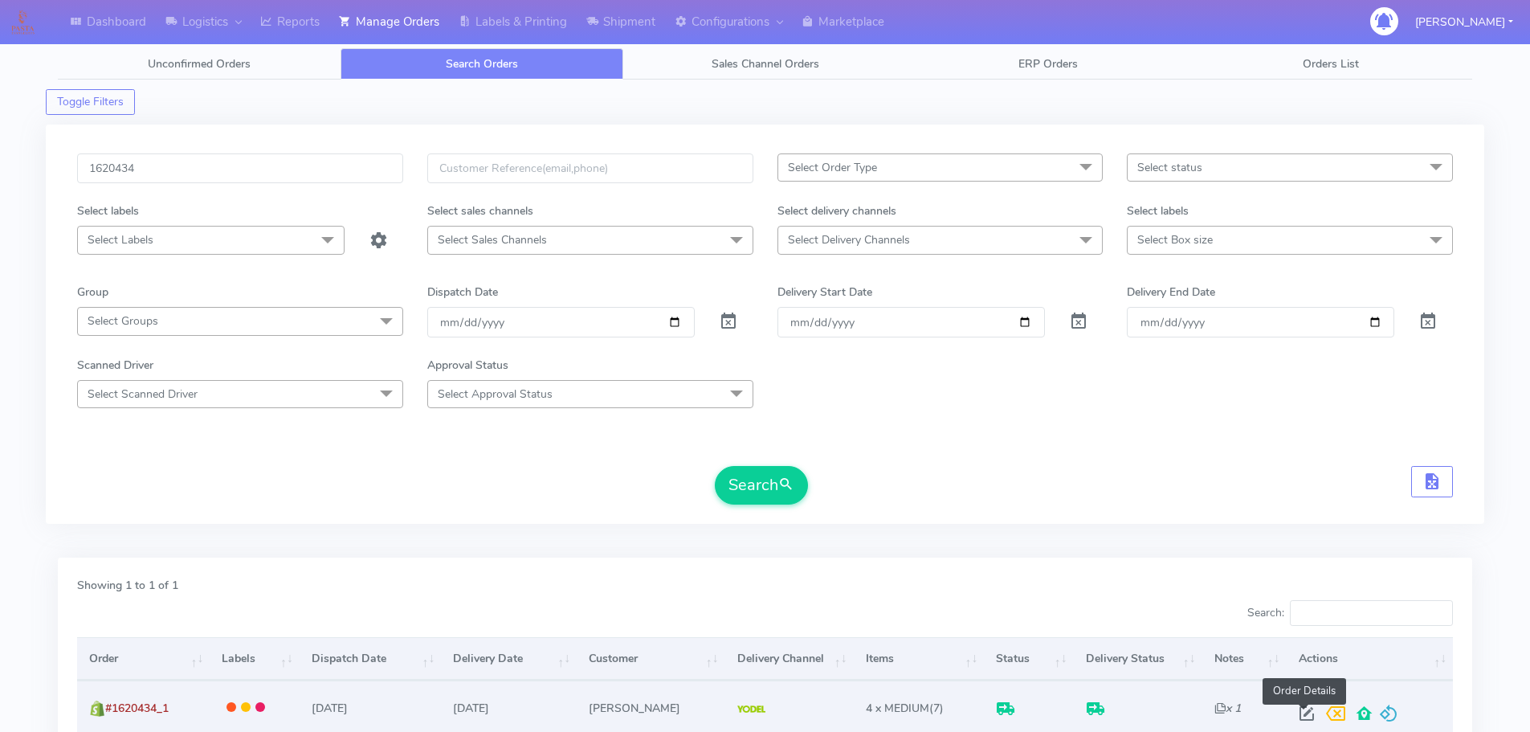
click at [1305, 709] on span at bounding box center [1307, 716] width 29 height 15
select select "5"
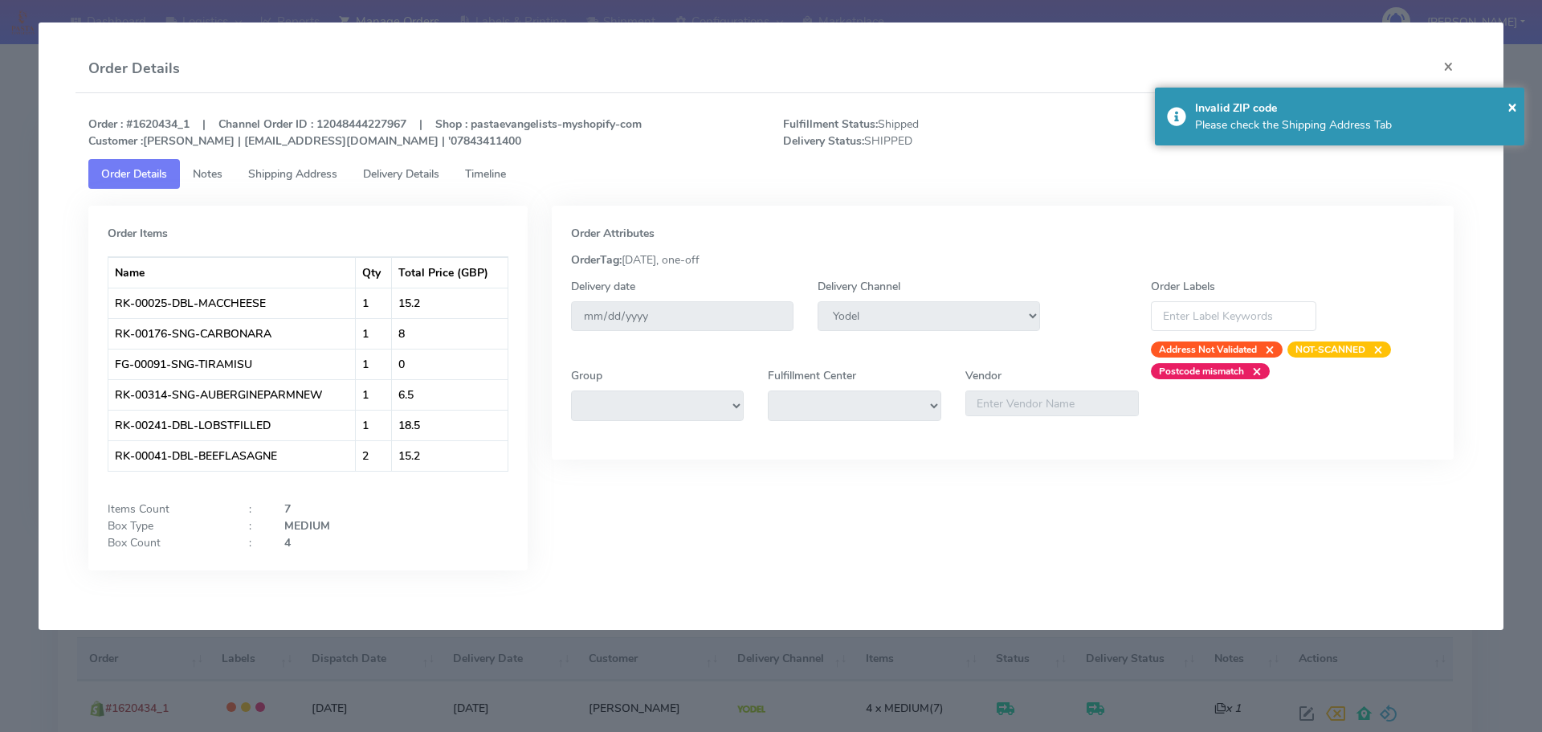
click at [416, 186] on link "Delivery Details" at bounding box center [401, 174] width 102 height 30
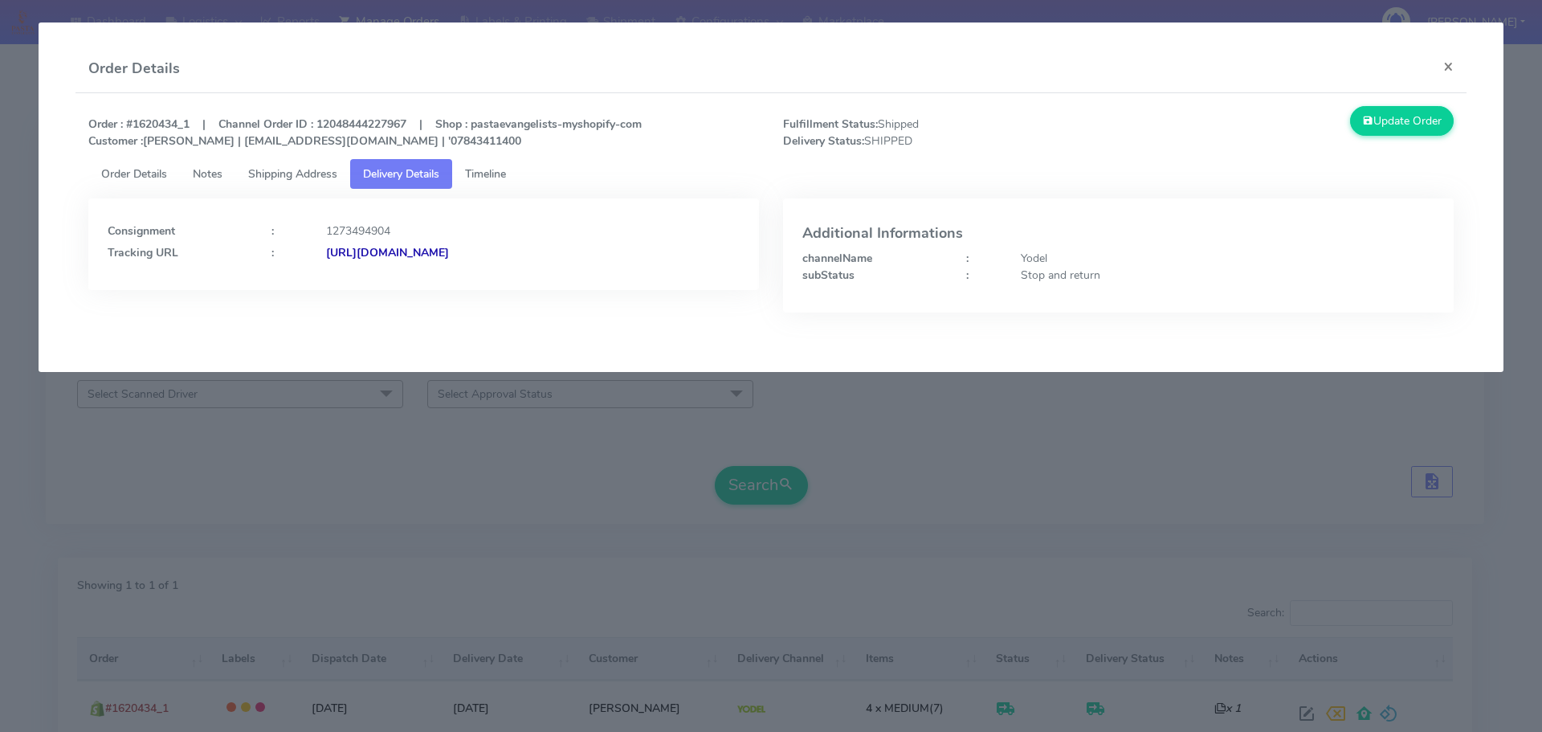
click at [449, 251] on strong "[URL][DOMAIN_NAME]" at bounding box center [387, 252] width 123 height 15
click at [1448, 68] on button "×" at bounding box center [1449, 66] width 36 height 43
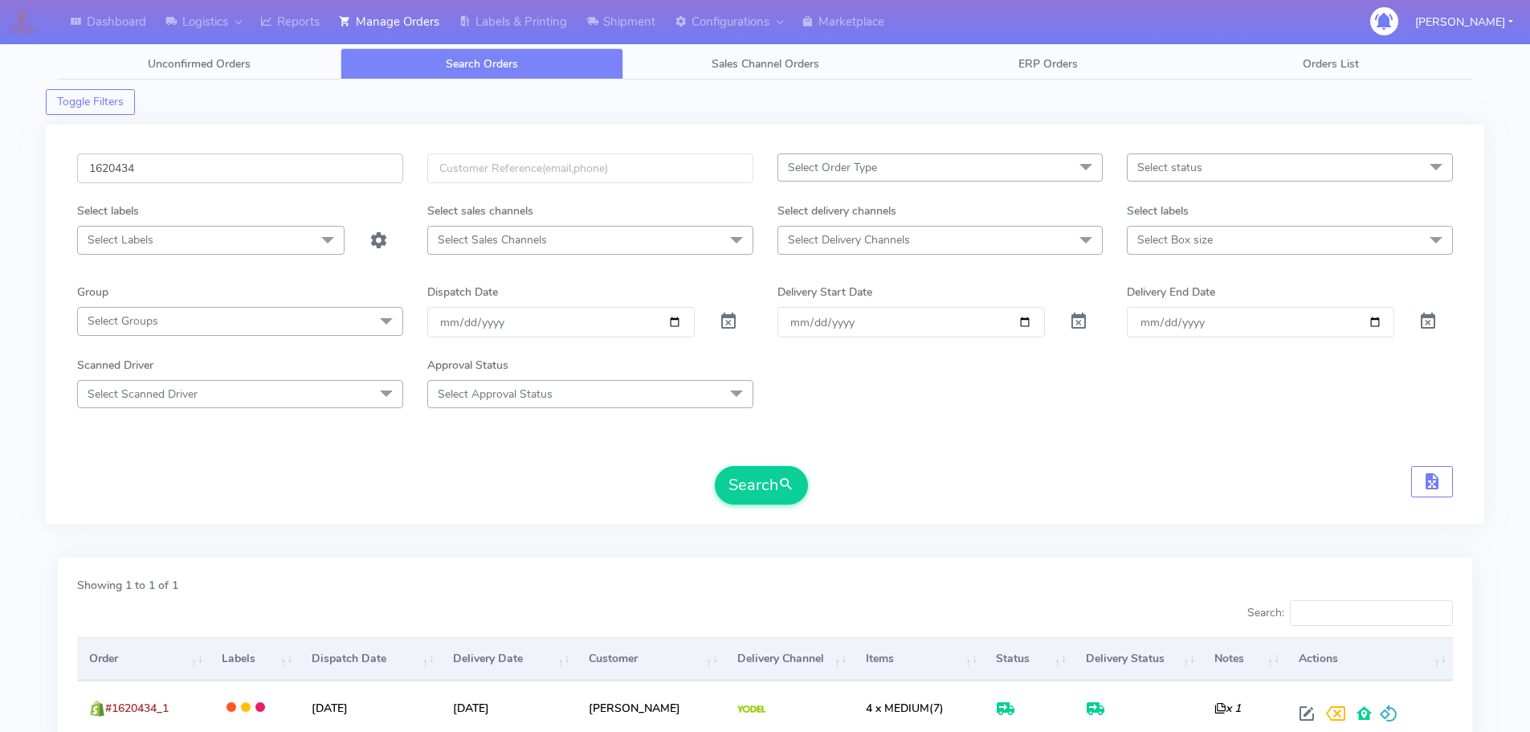
click at [208, 159] on input "1620434" at bounding box center [240, 168] width 326 height 30
paste input "19728"
type input "1619728"
click at [728, 321] on span at bounding box center [728, 324] width 19 height 15
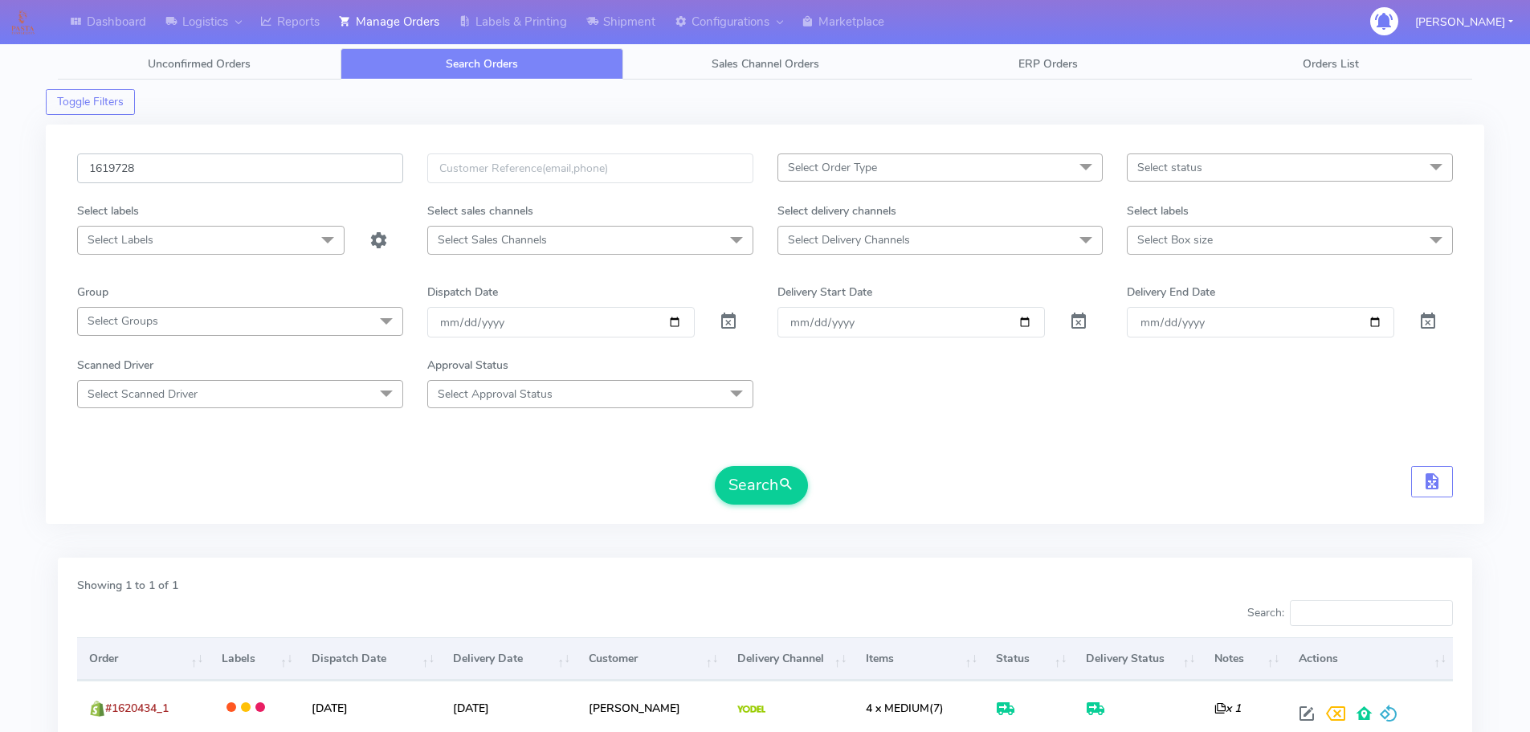
click at [204, 168] on input "1619728" at bounding box center [240, 168] width 326 height 30
click at [148, 157] on input "1619728" at bounding box center [240, 168] width 326 height 30
click at [729, 321] on span at bounding box center [728, 324] width 19 height 15
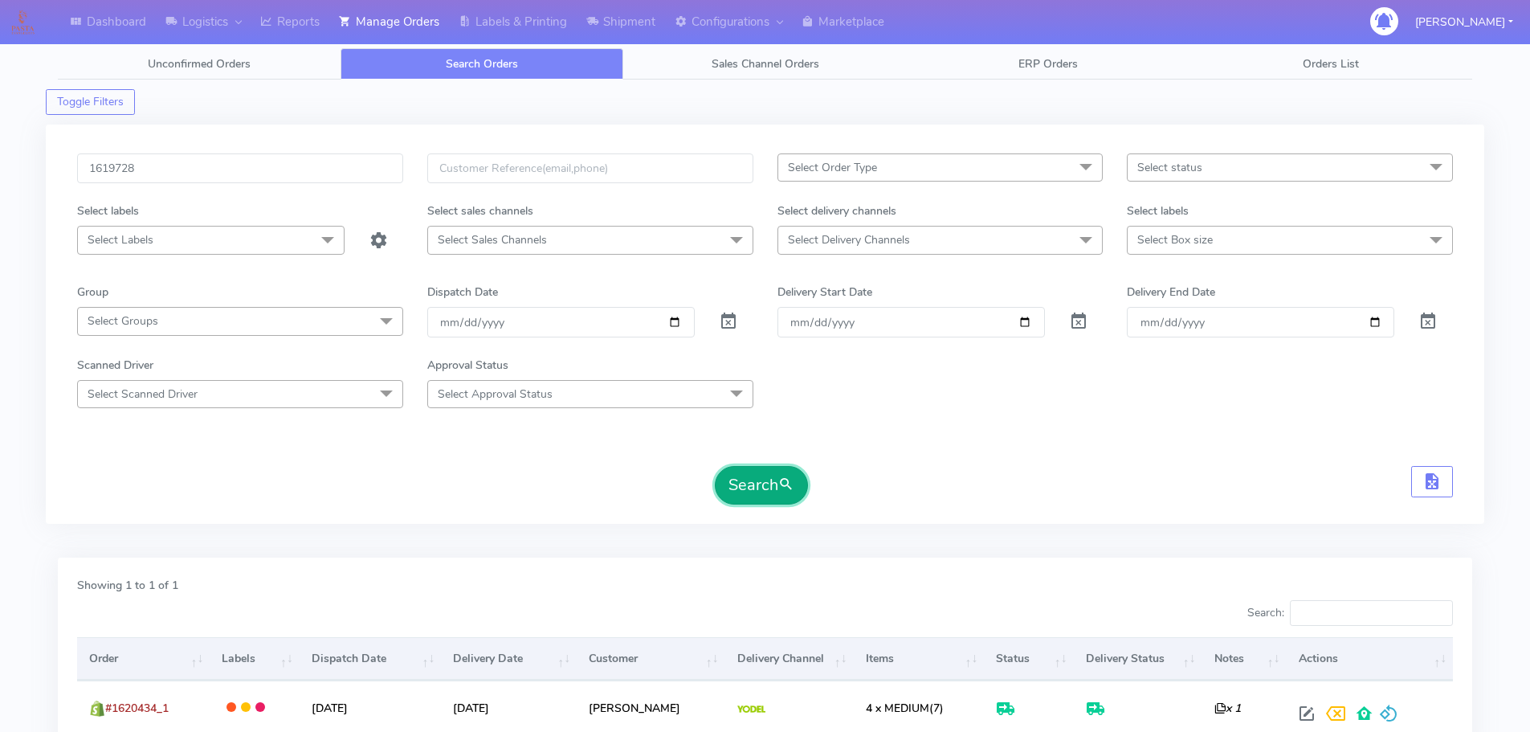
click at [777, 468] on button "Search" at bounding box center [761, 485] width 93 height 39
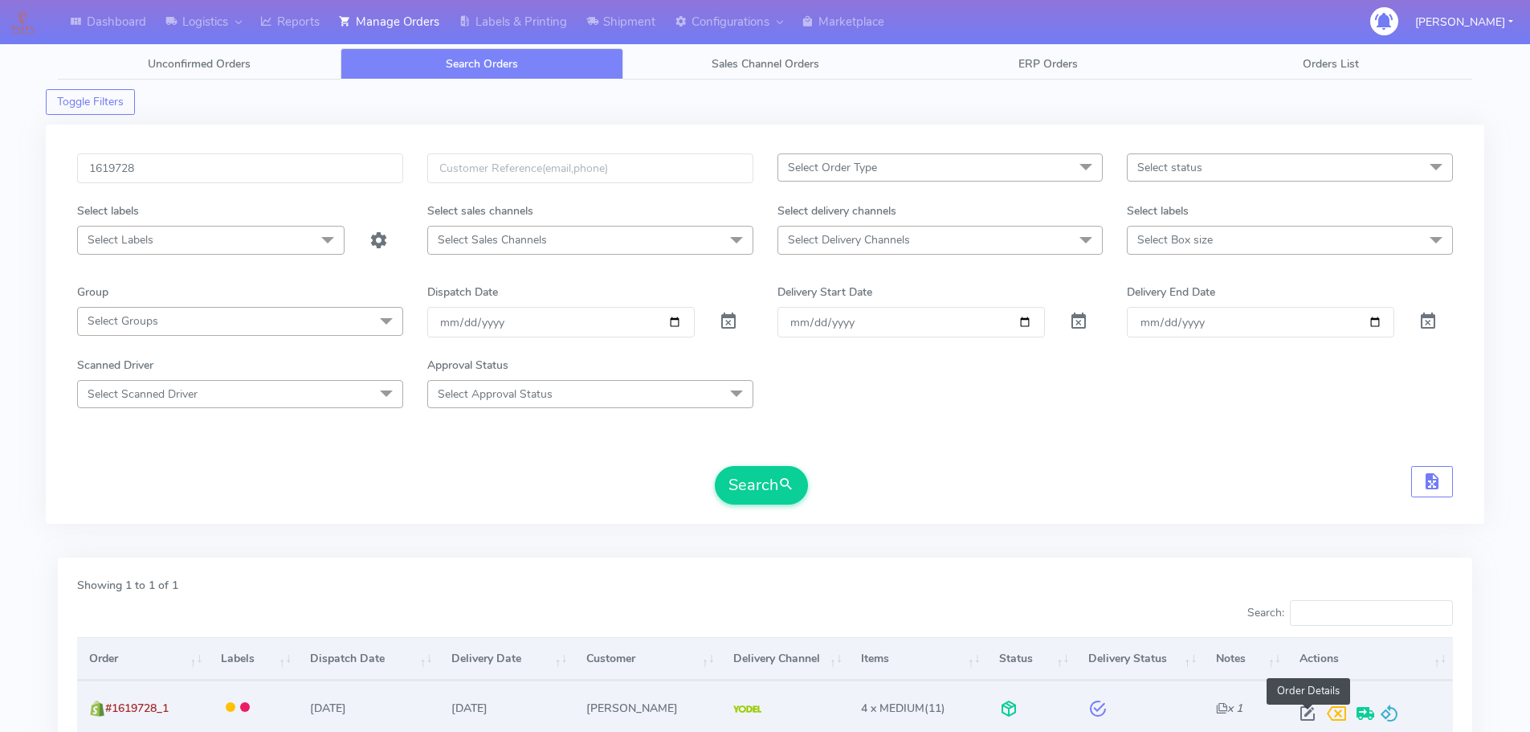
click at [1301, 712] on span at bounding box center [1307, 716] width 29 height 15
select select "5"
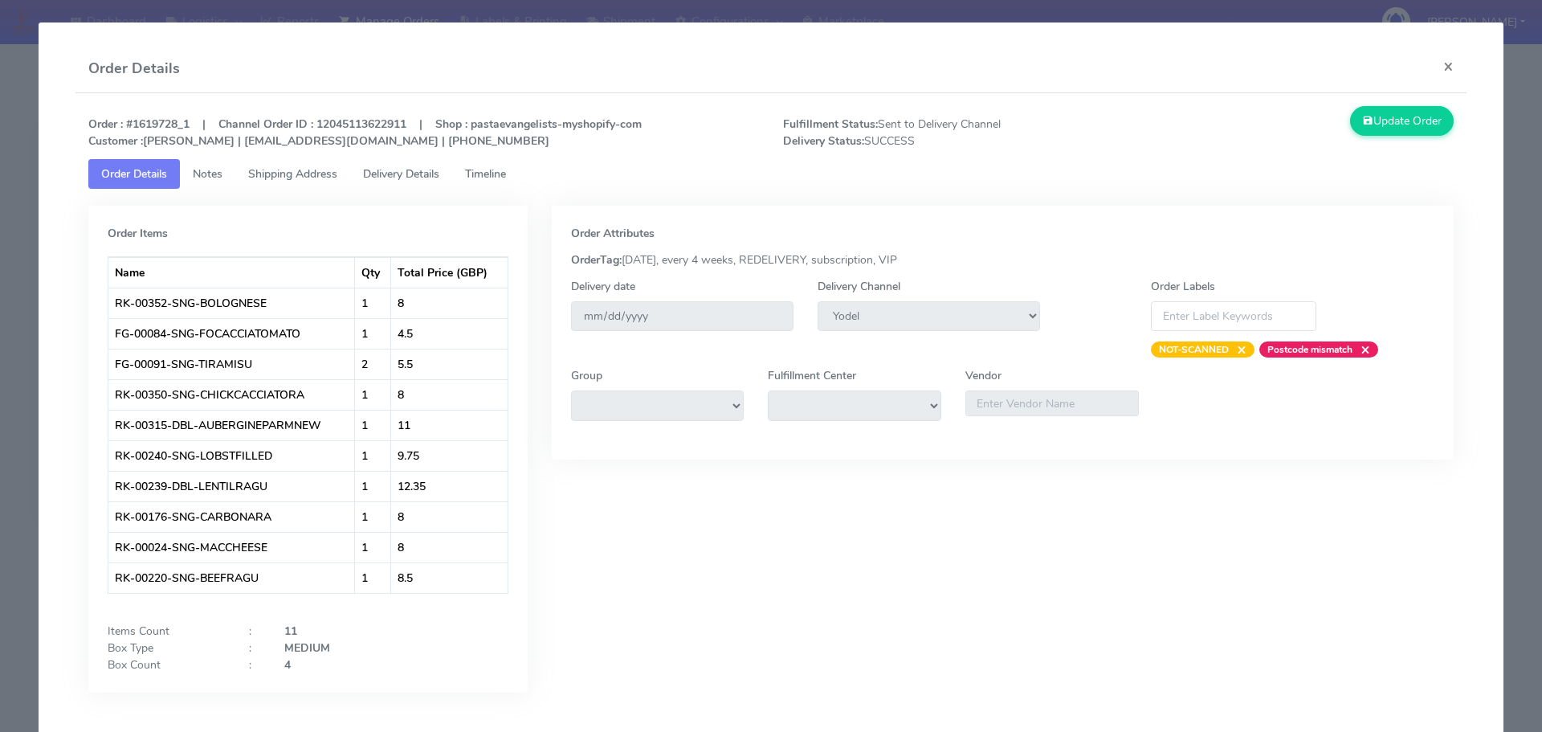
click at [427, 183] on link "Delivery Details" at bounding box center [401, 174] width 102 height 30
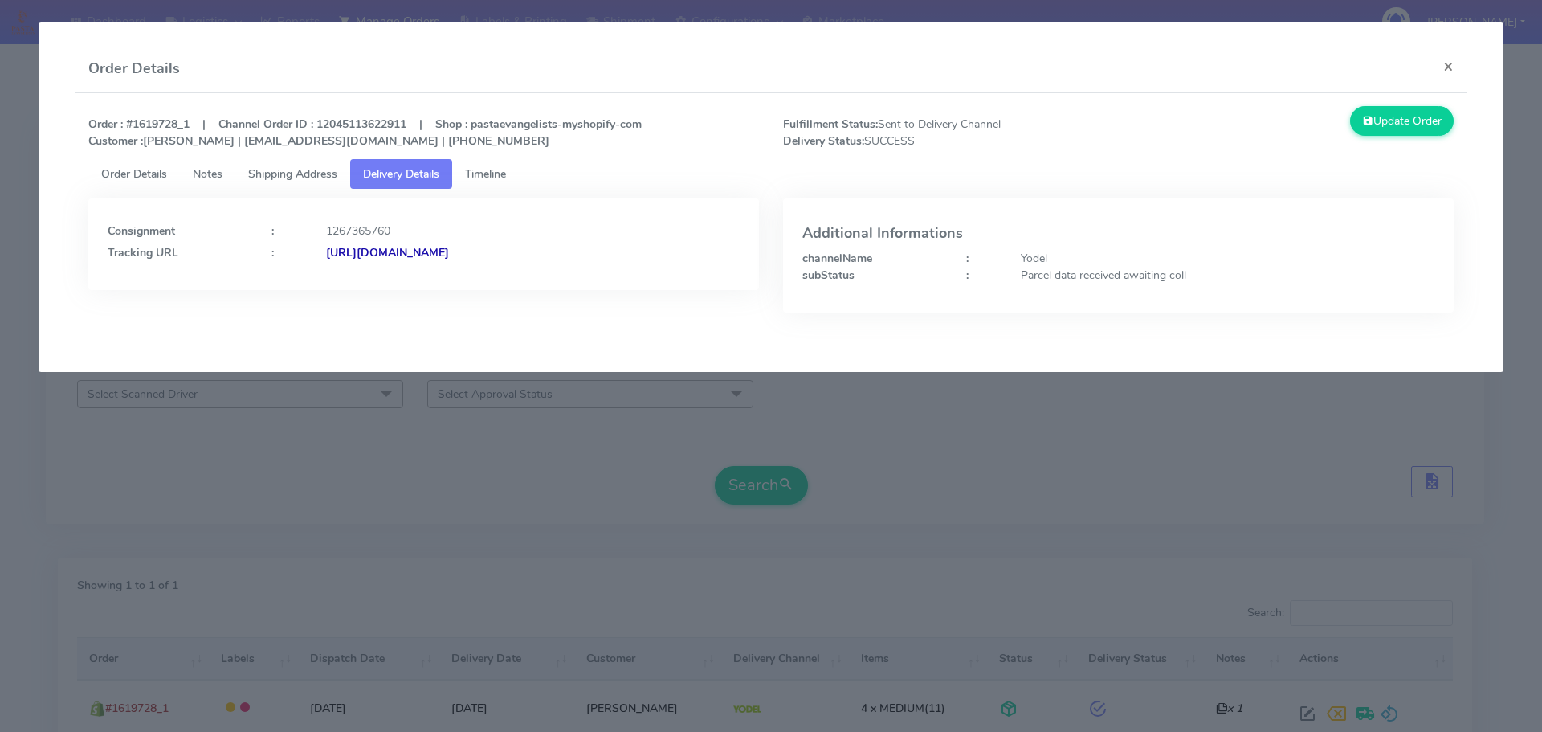
click at [494, 175] on span "Timeline" at bounding box center [485, 173] width 41 height 15
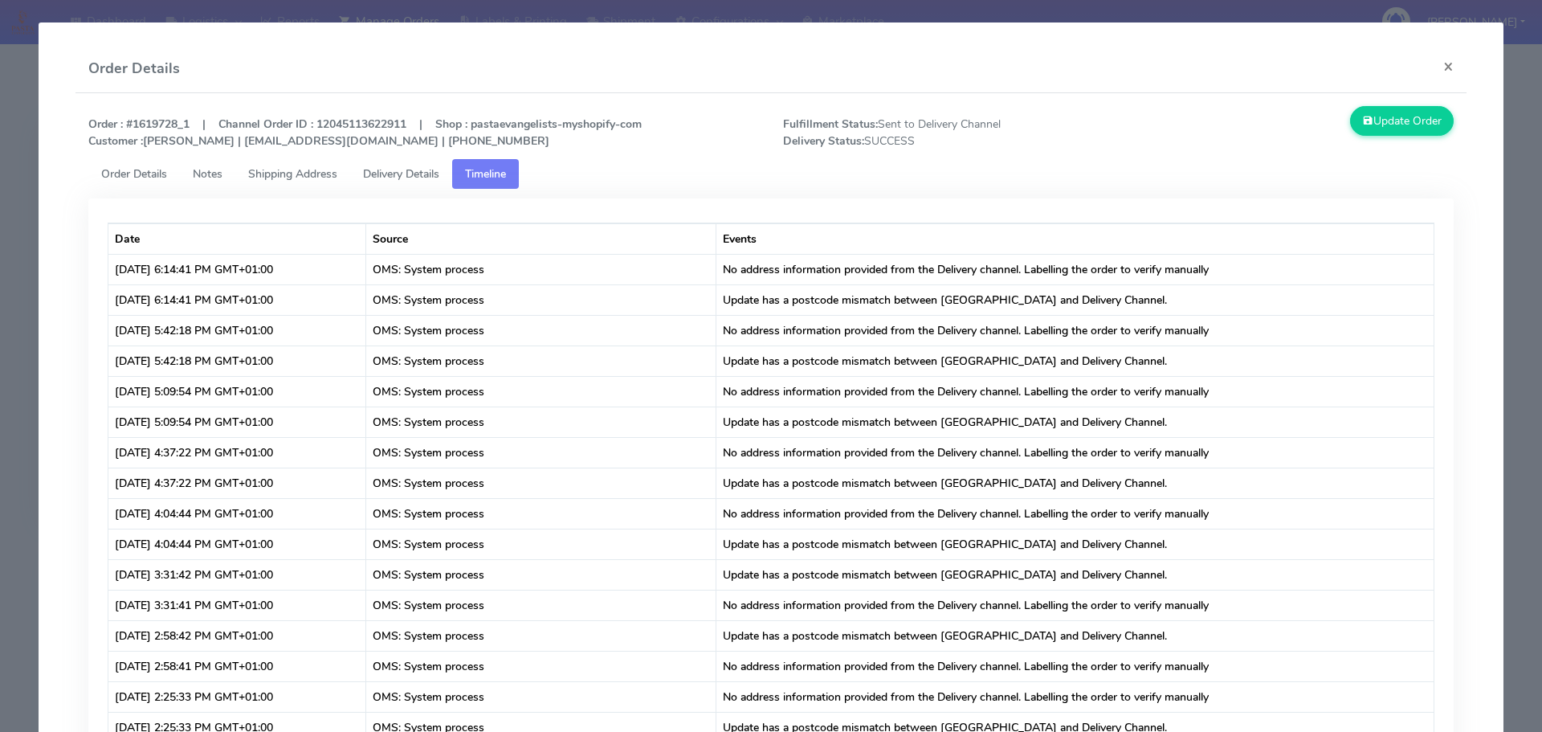
click at [301, 183] on link "Shipping Address" at bounding box center [292, 174] width 115 height 30
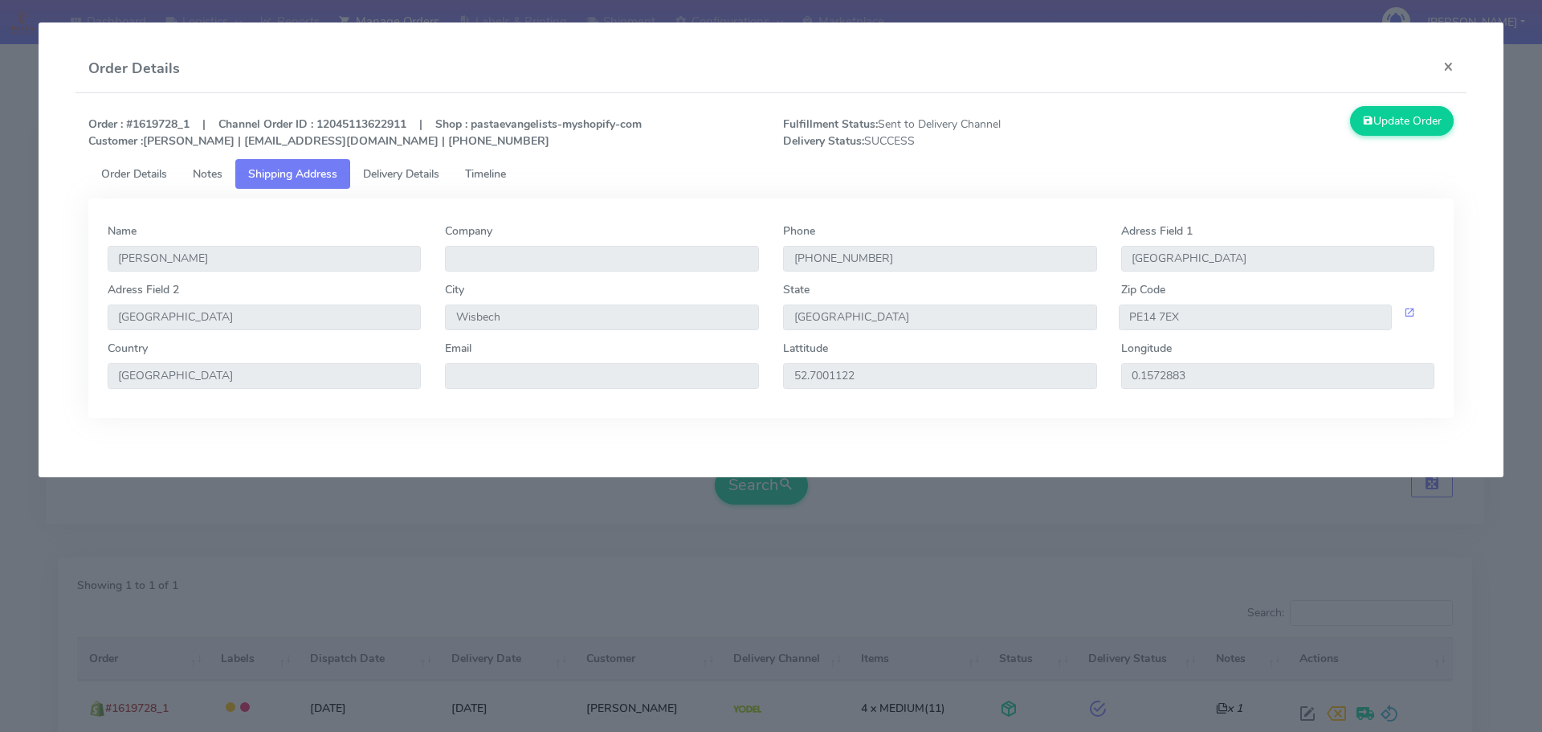
click at [401, 168] on span "Delivery Details" at bounding box center [401, 173] width 76 height 15
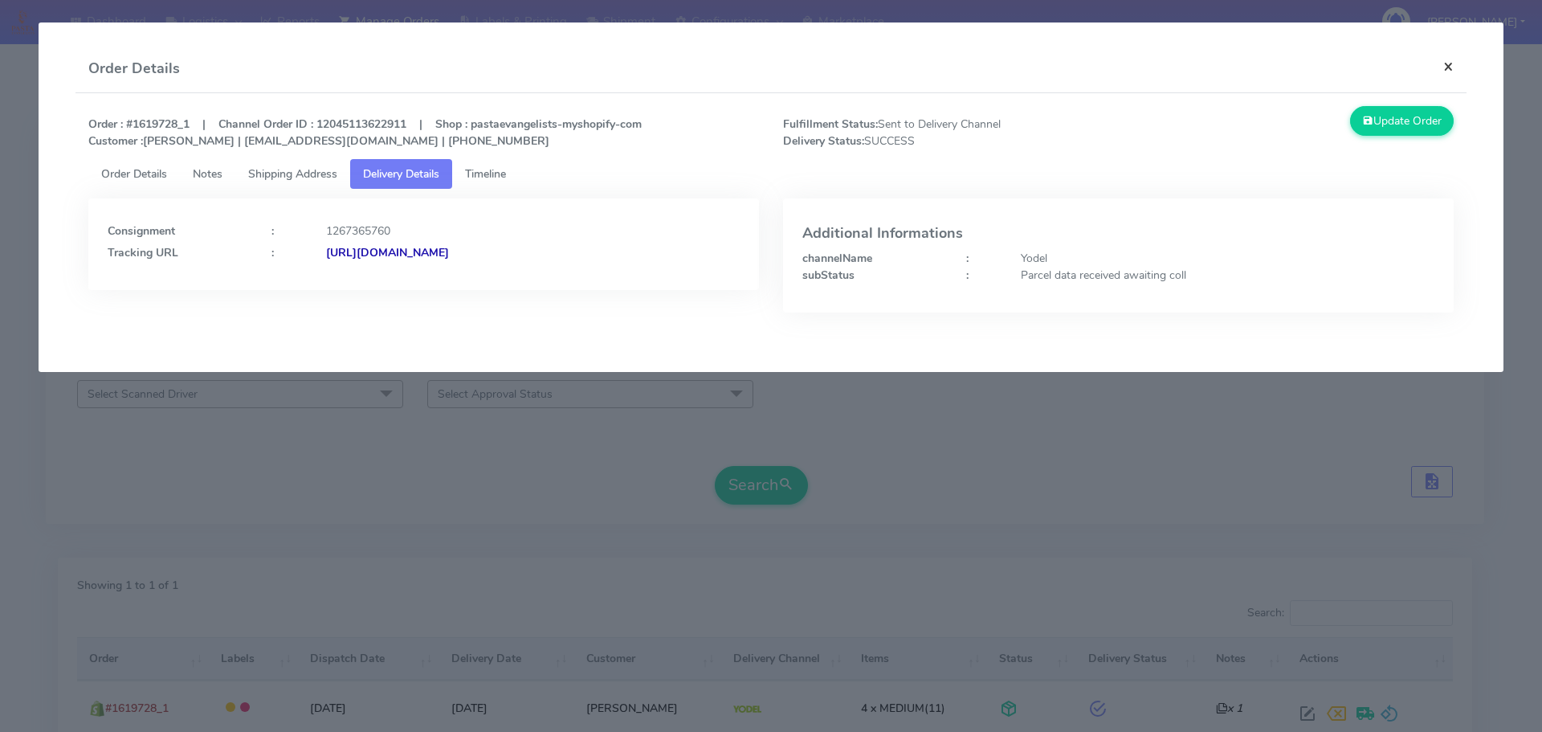
click at [1446, 73] on button "×" at bounding box center [1449, 66] width 36 height 43
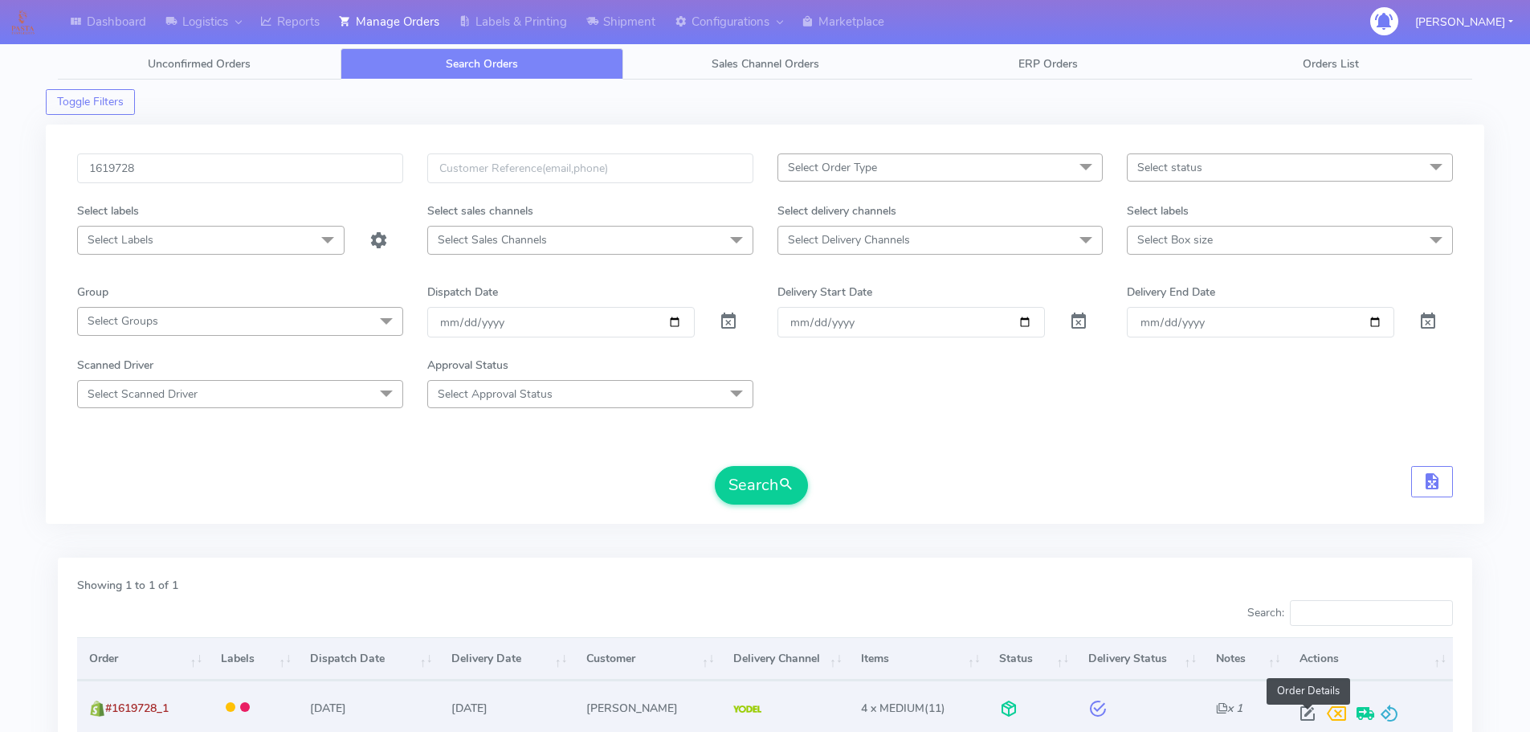
click at [1310, 709] on span at bounding box center [1307, 716] width 29 height 15
select select "5"
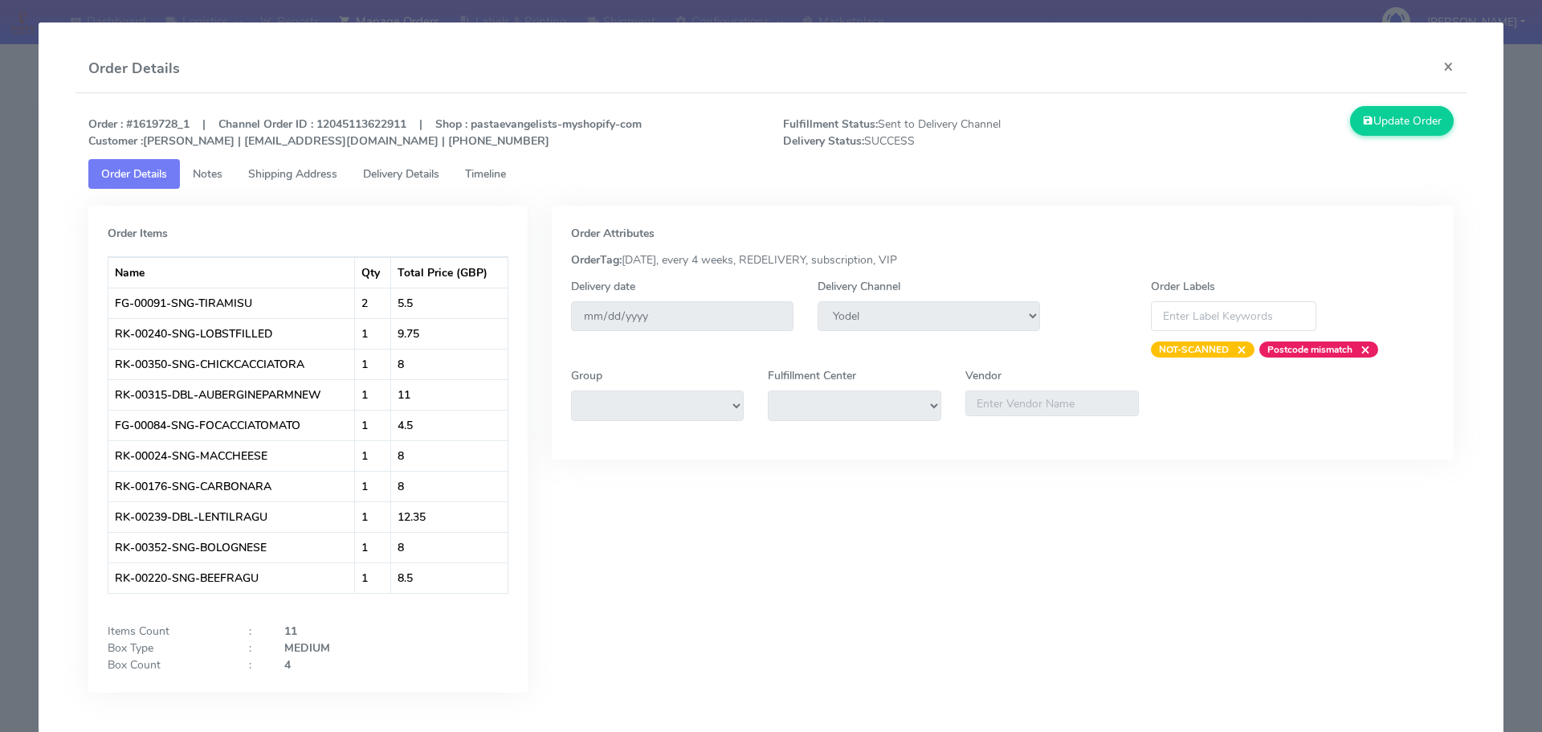
click at [506, 174] on span "Timeline" at bounding box center [485, 173] width 41 height 15
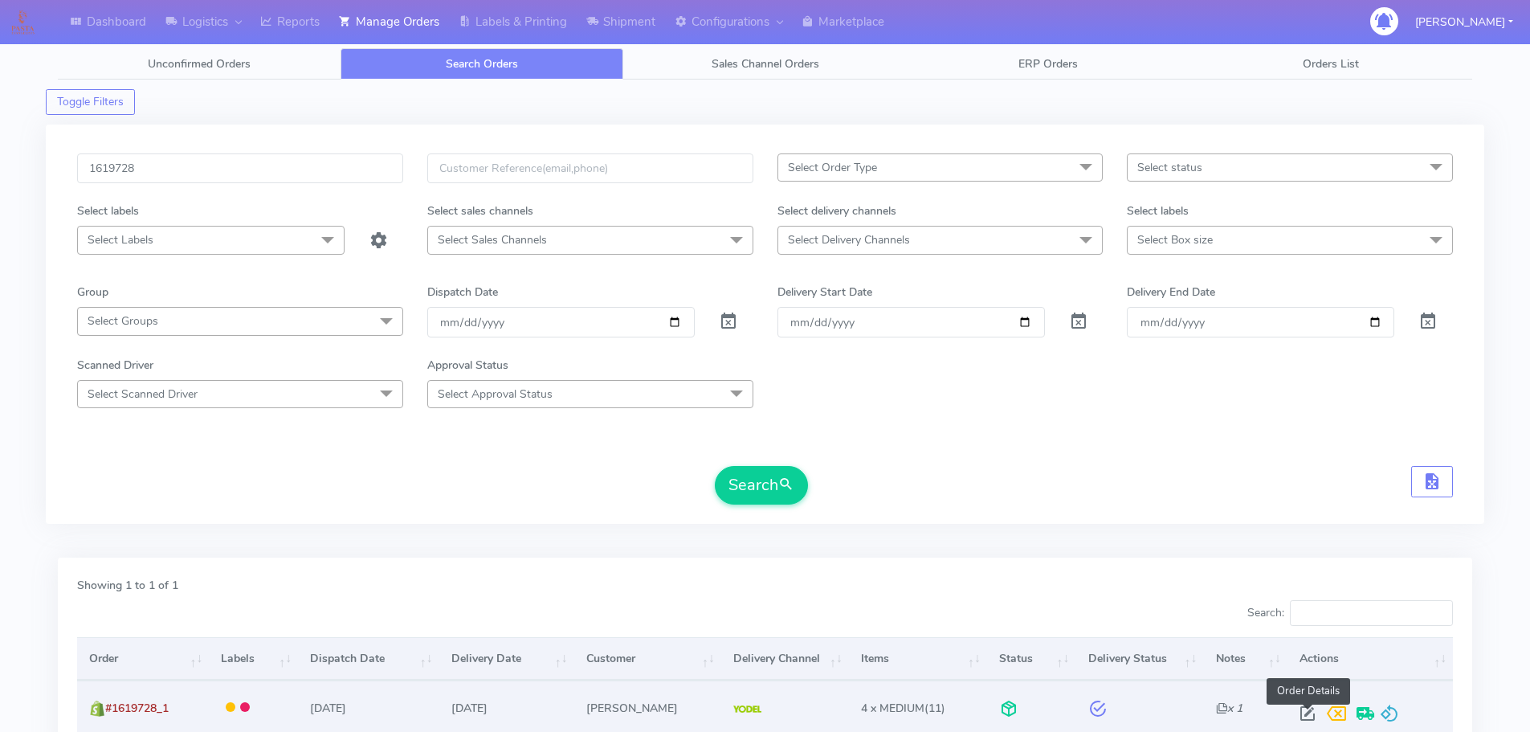
click at [1312, 710] on span at bounding box center [1307, 716] width 29 height 15
select select "5"
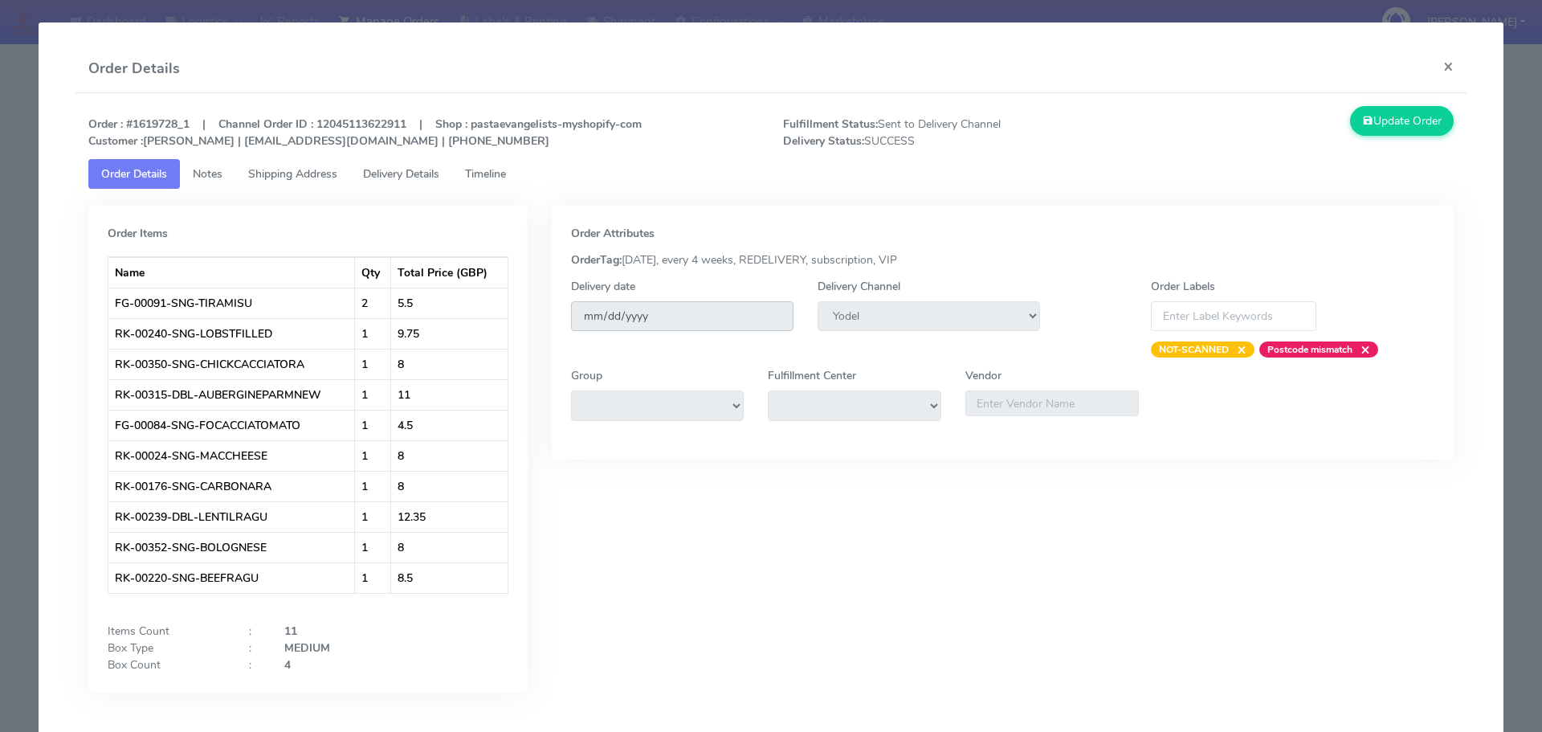
click at [620, 305] on input "[DATE]" at bounding box center [682, 316] width 223 height 30
click at [633, 312] on input "[DATE]" at bounding box center [682, 316] width 223 height 30
click at [758, 318] on input "[DATE]" at bounding box center [682, 316] width 223 height 30
click at [762, 323] on input "[DATE]" at bounding box center [682, 316] width 223 height 30
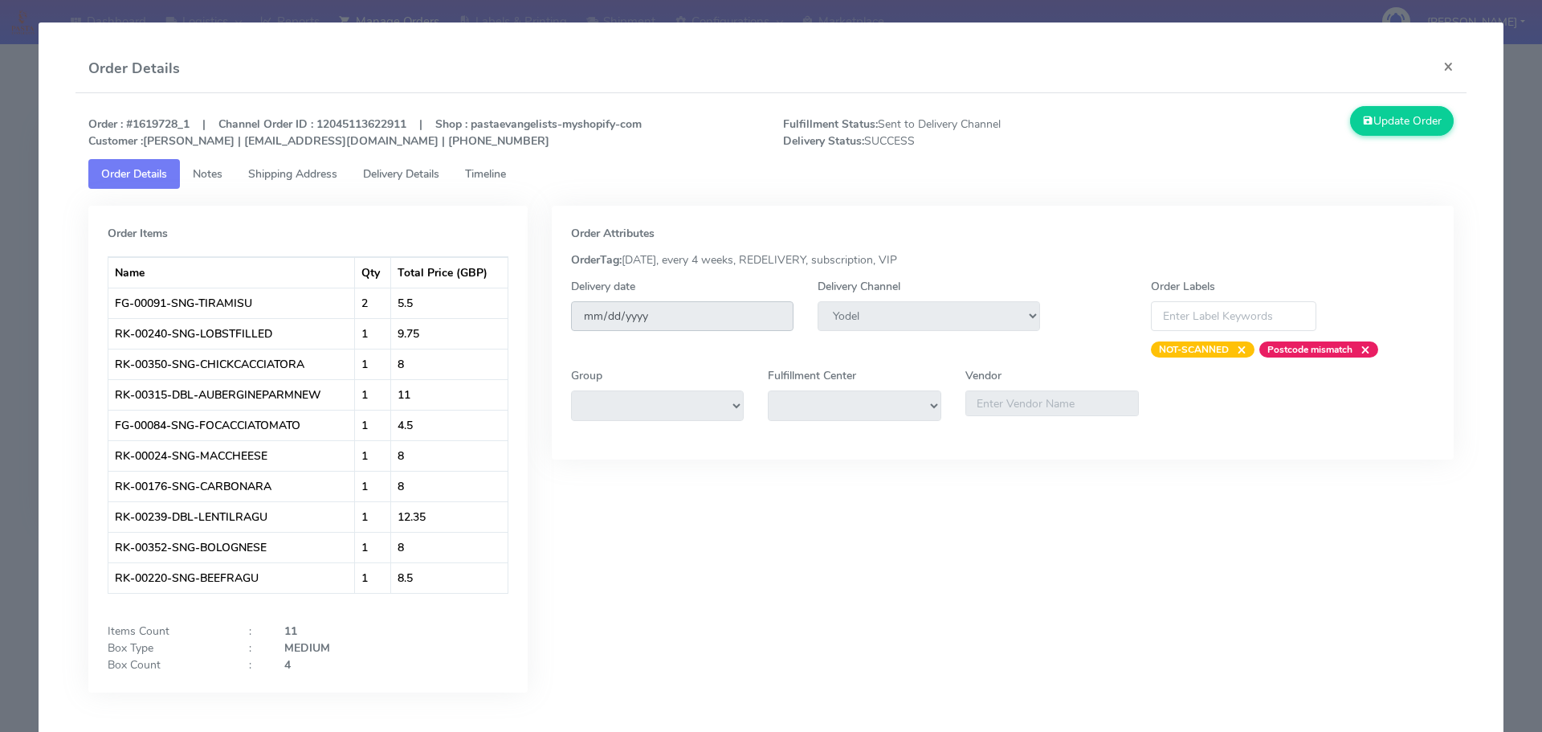
click at [761, 322] on input "[DATE]" at bounding box center [682, 316] width 223 height 30
click at [613, 320] on input "[DATE]" at bounding box center [682, 316] width 223 height 30
click at [584, 324] on input "[DATE]" at bounding box center [682, 316] width 223 height 30
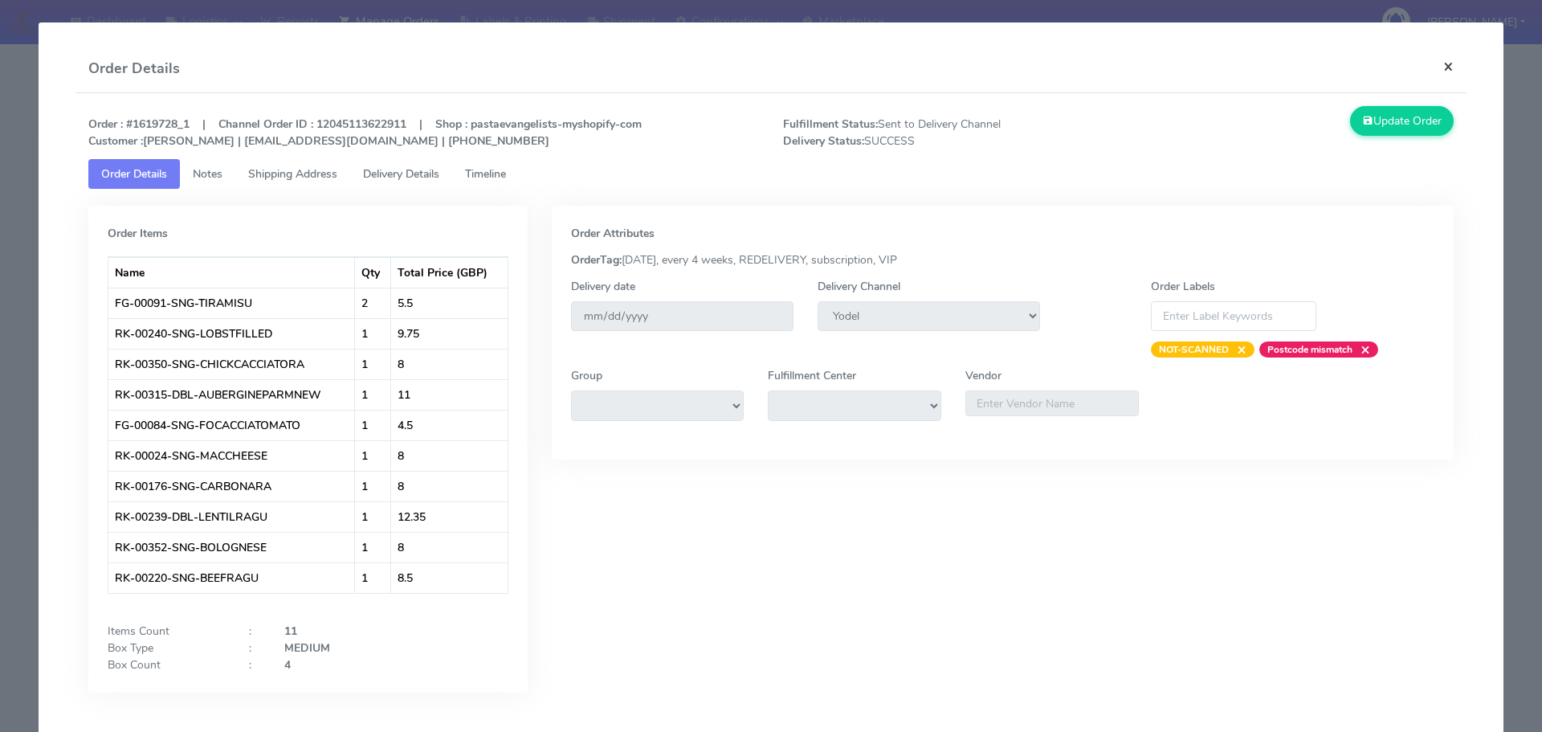
click at [1445, 62] on button "×" at bounding box center [1449, 66] width 36 height 43
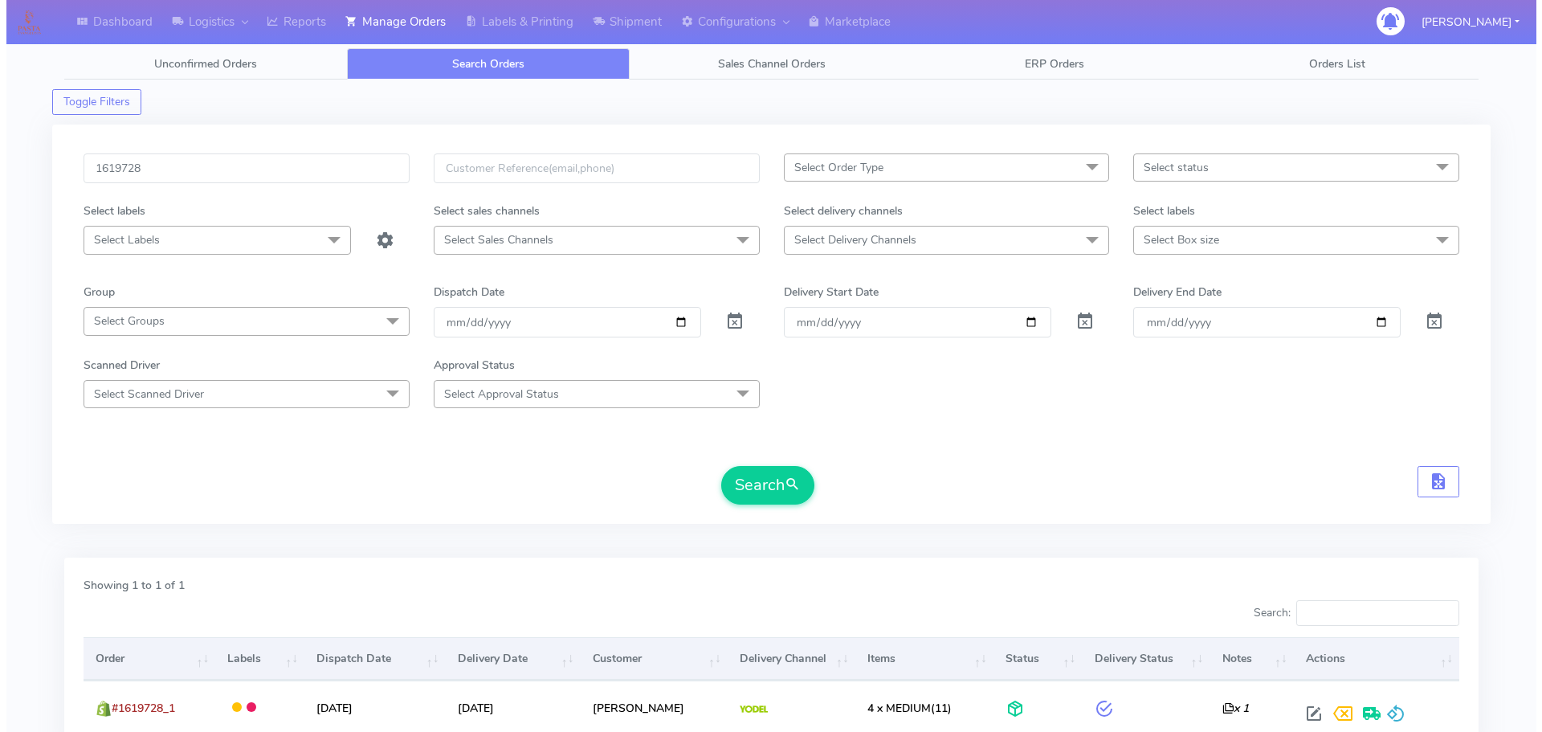
scroll to position [141, 0]
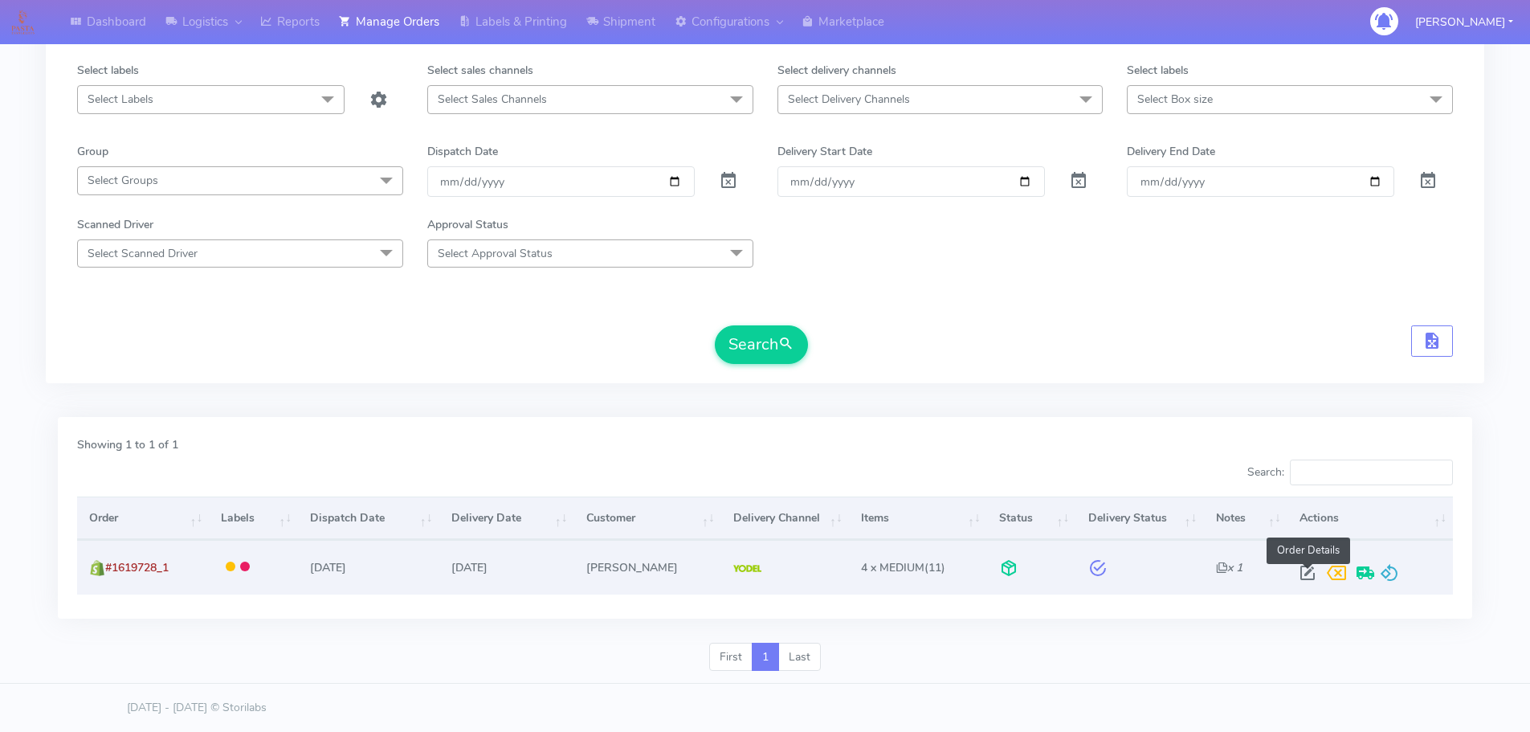
click at [1307, 570] on span at bounding box center [1307, 576] width 29 height 15
select select "5"
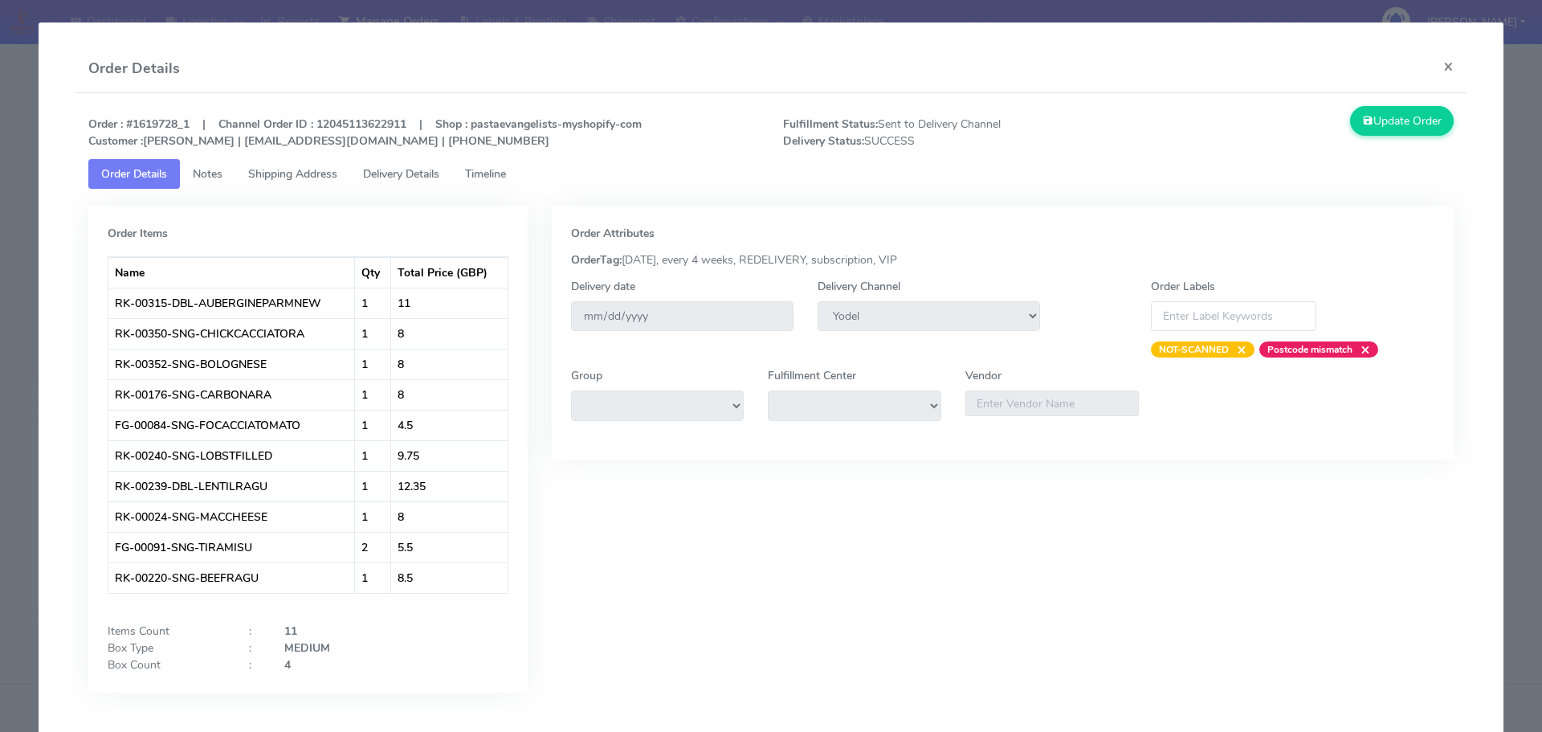
click at [502, 177] on span "Timeline" at bounding box center [485, 173] width 41 height 15
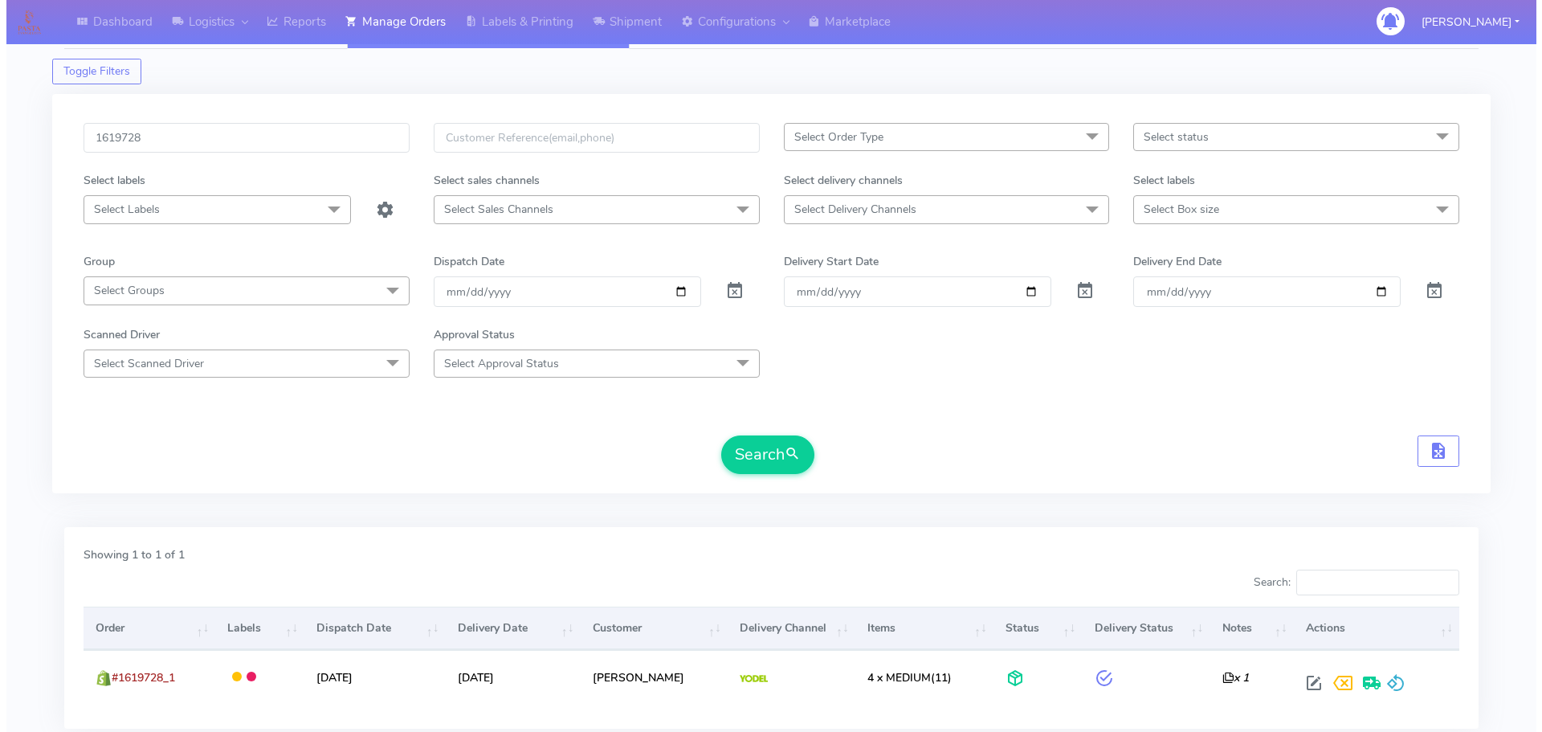
scroll to position [0, 0]
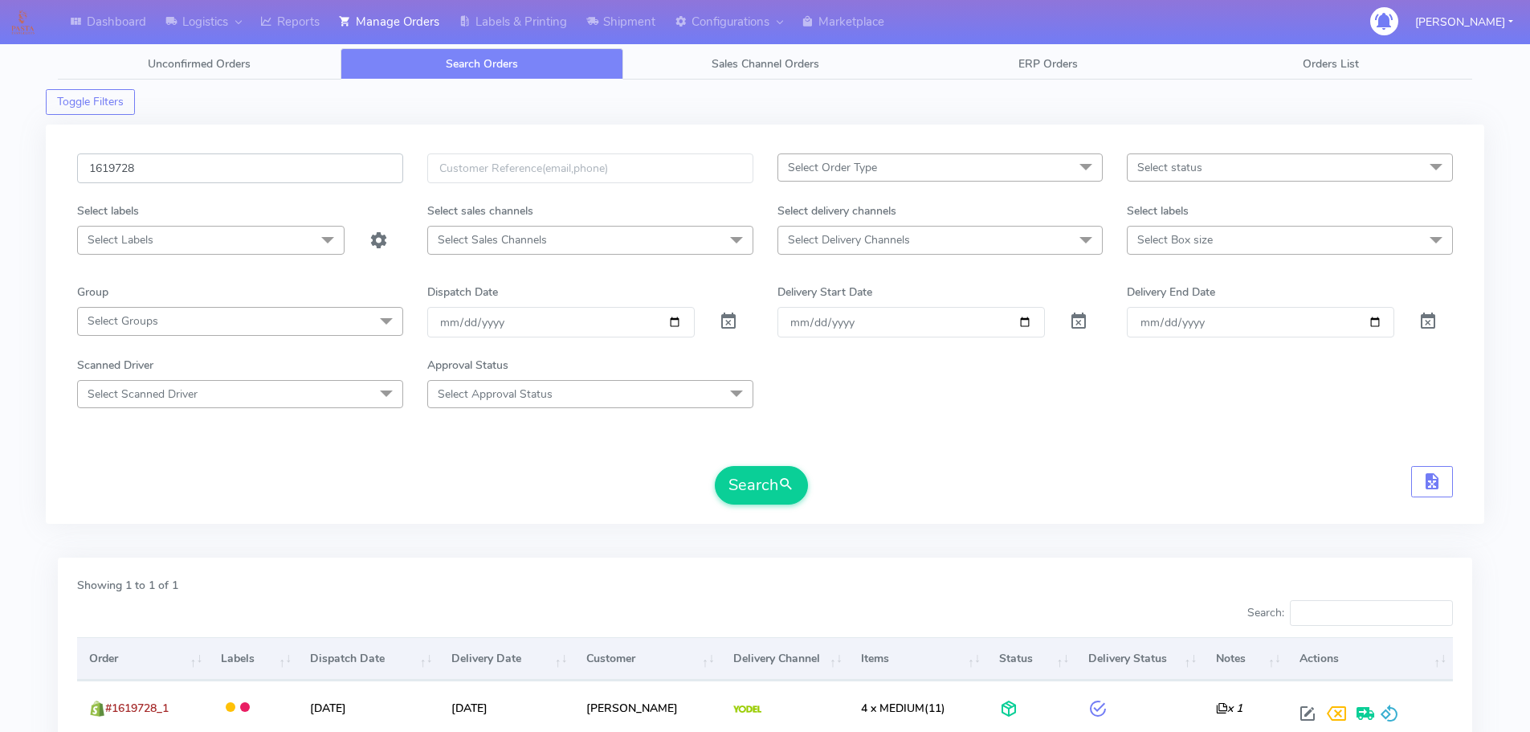
click at [120, 170] on input "1619728" at bounding box center [240, 168] width 326 height 30
click at [1508, 729] on div "Dashboard Logistics London Logistics Reports Manage Orders Labels & Printing Sh…" at bounding box center [765, 426] width 1530 height 795
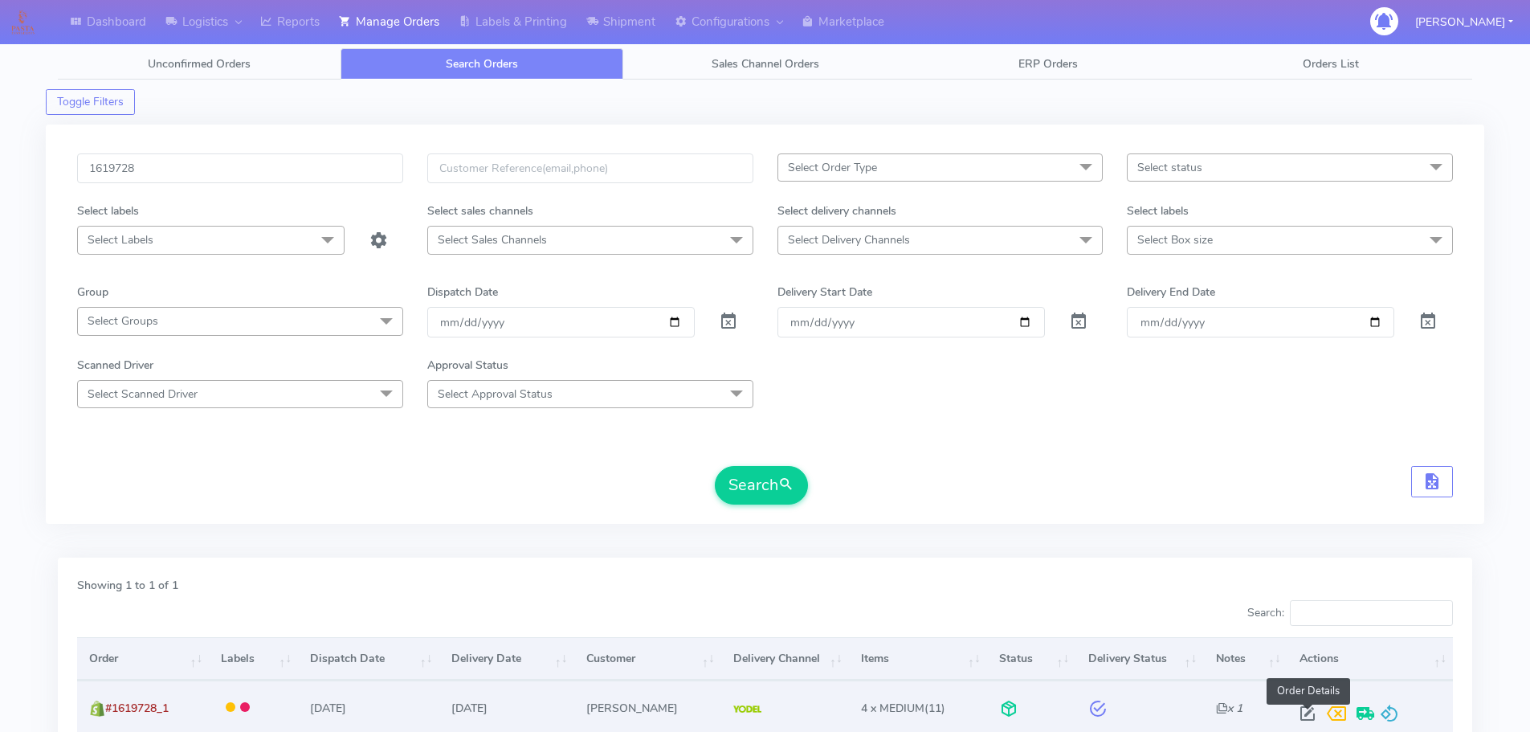
click at [1305, 718] on span at bounding box center [1307, 716] width 29 height 15
select select "5"
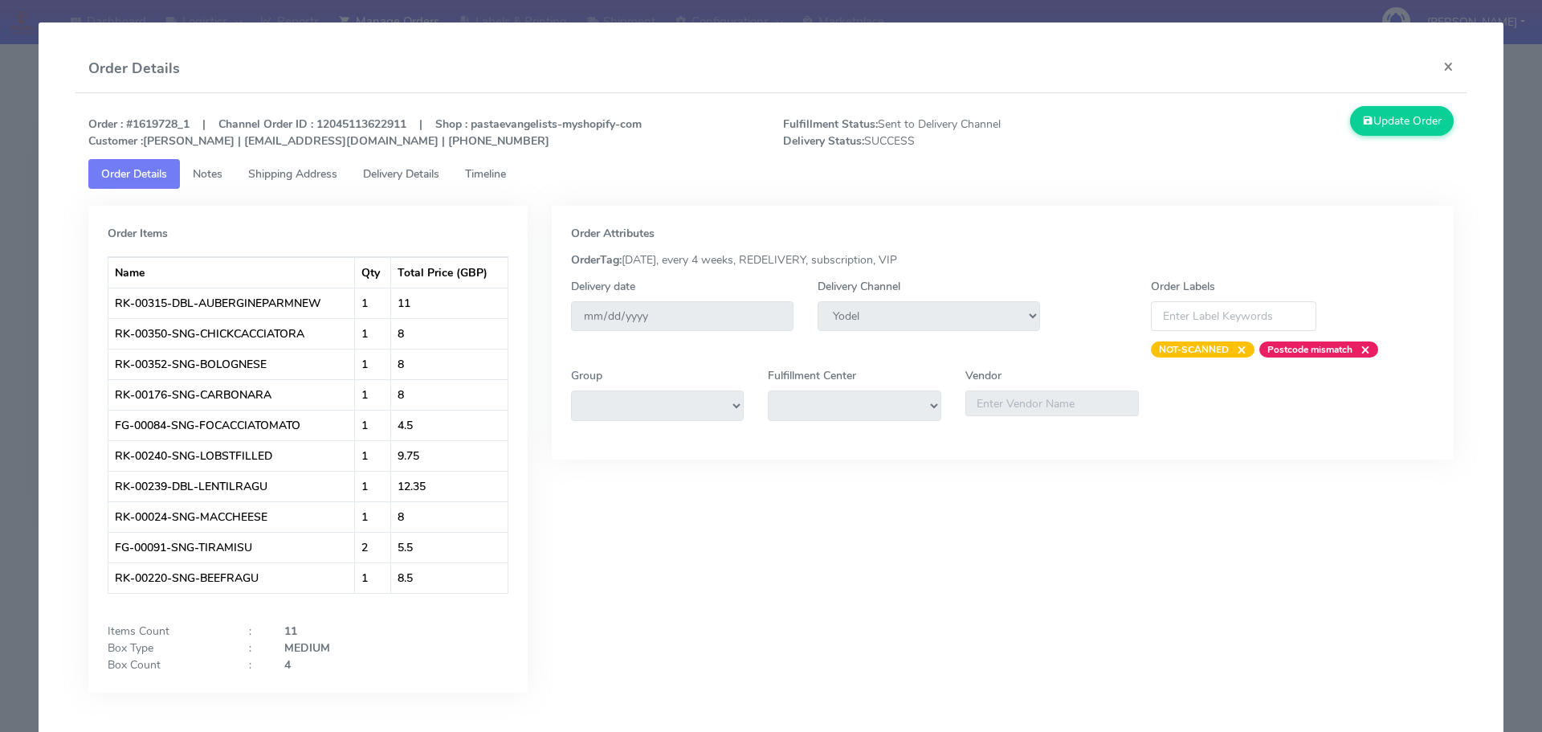
click at [496, 161] on link "Timeline" at bounding box center [485, 174] width 67 height 30
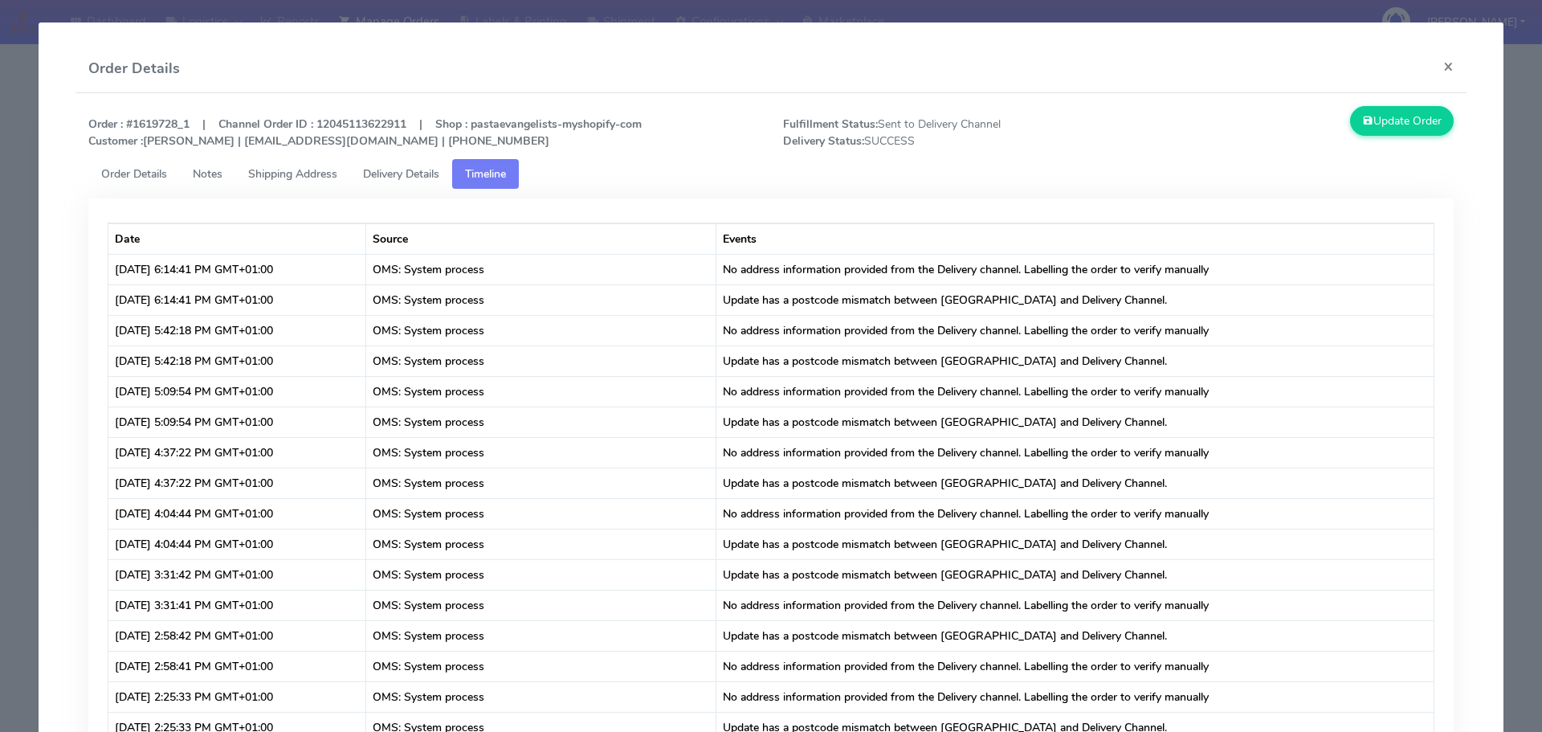
click at [426, 185] on link "Delivery Details" at bounding box center [401, 174] width 102 height 30
